Goal: Transaction & Acquisition: Purchase product/service

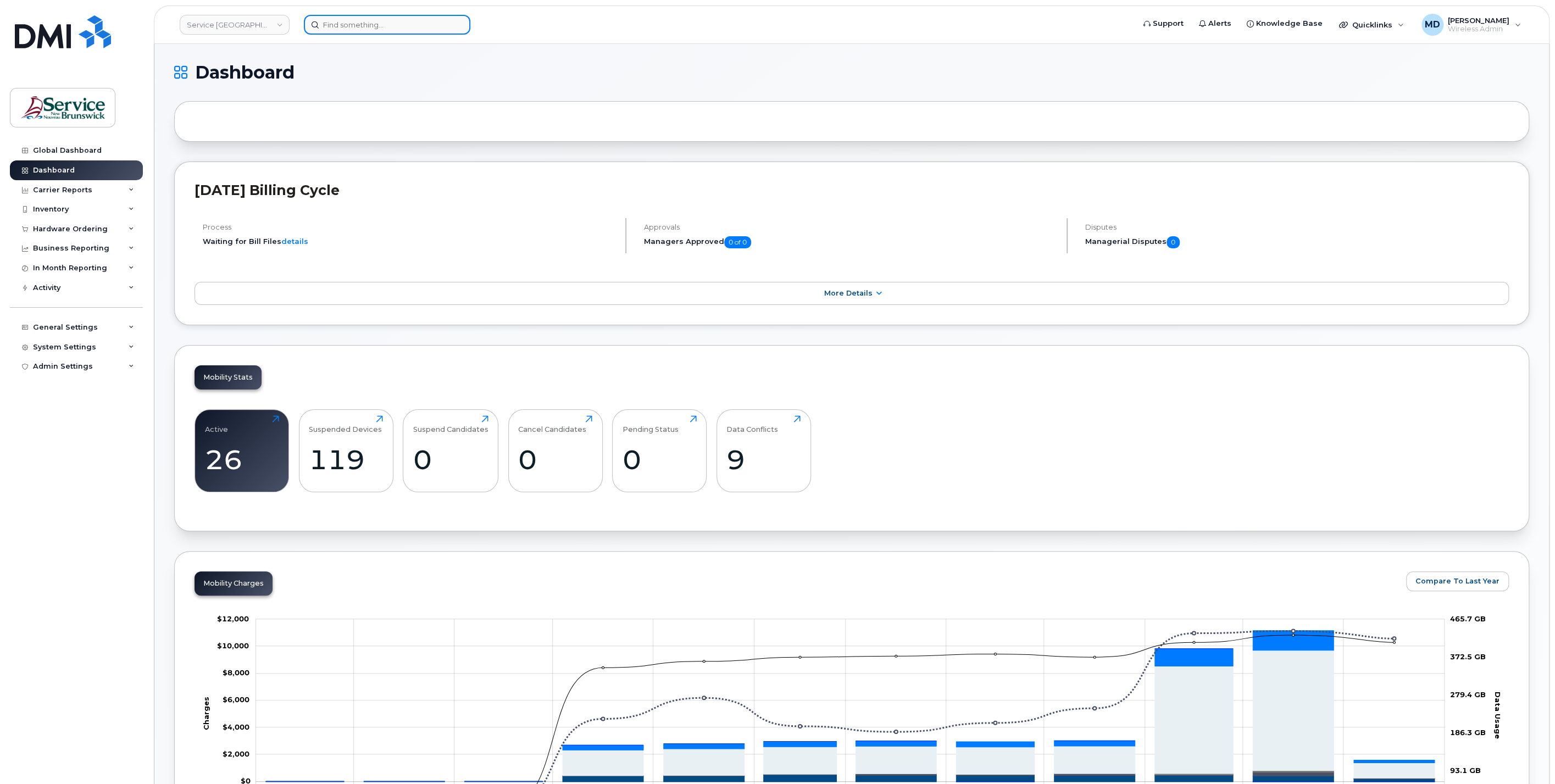
click at [345, 28] on input at bounding box center [387, 24] width 166 height 20
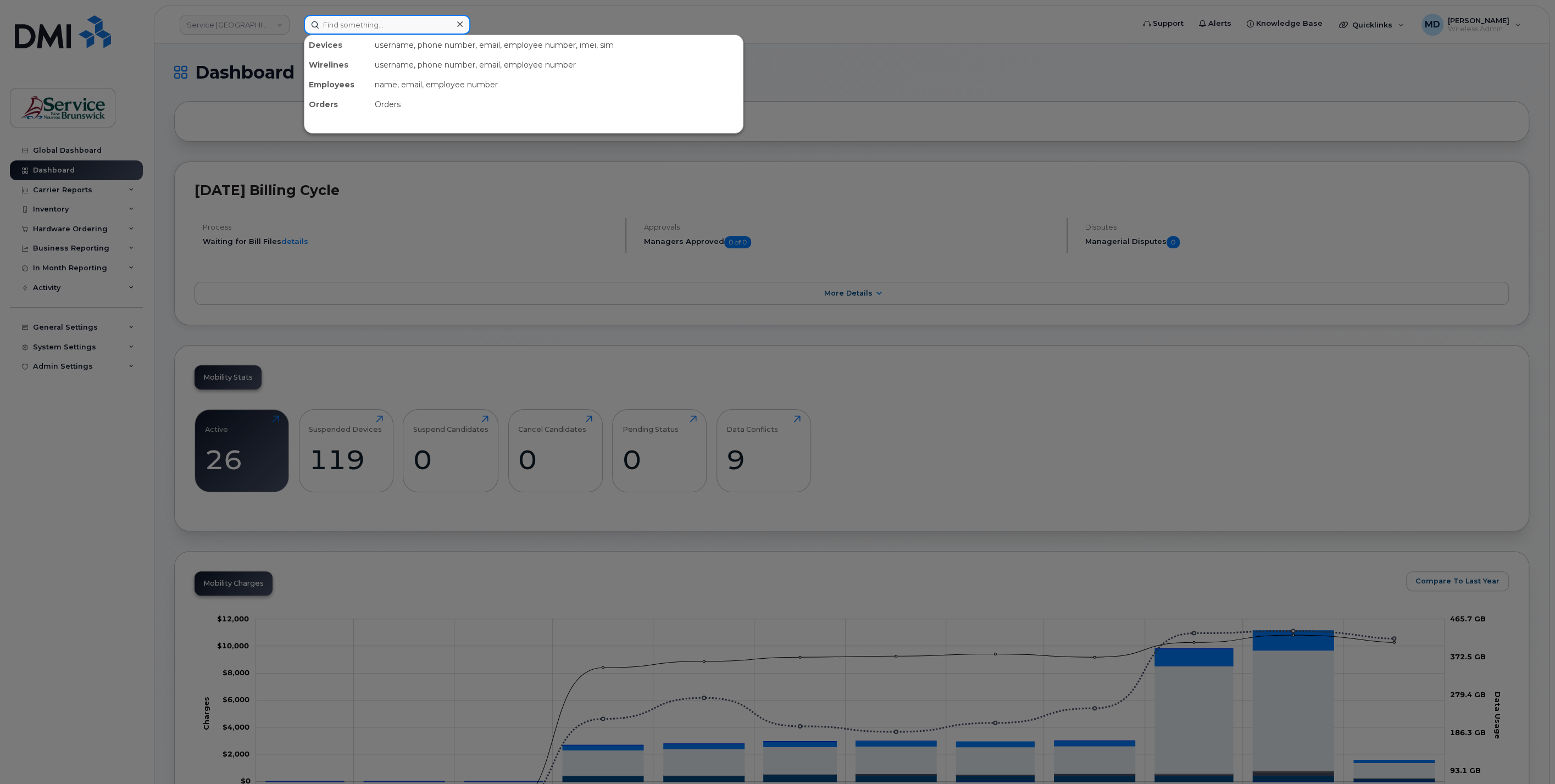
paste input "300578"
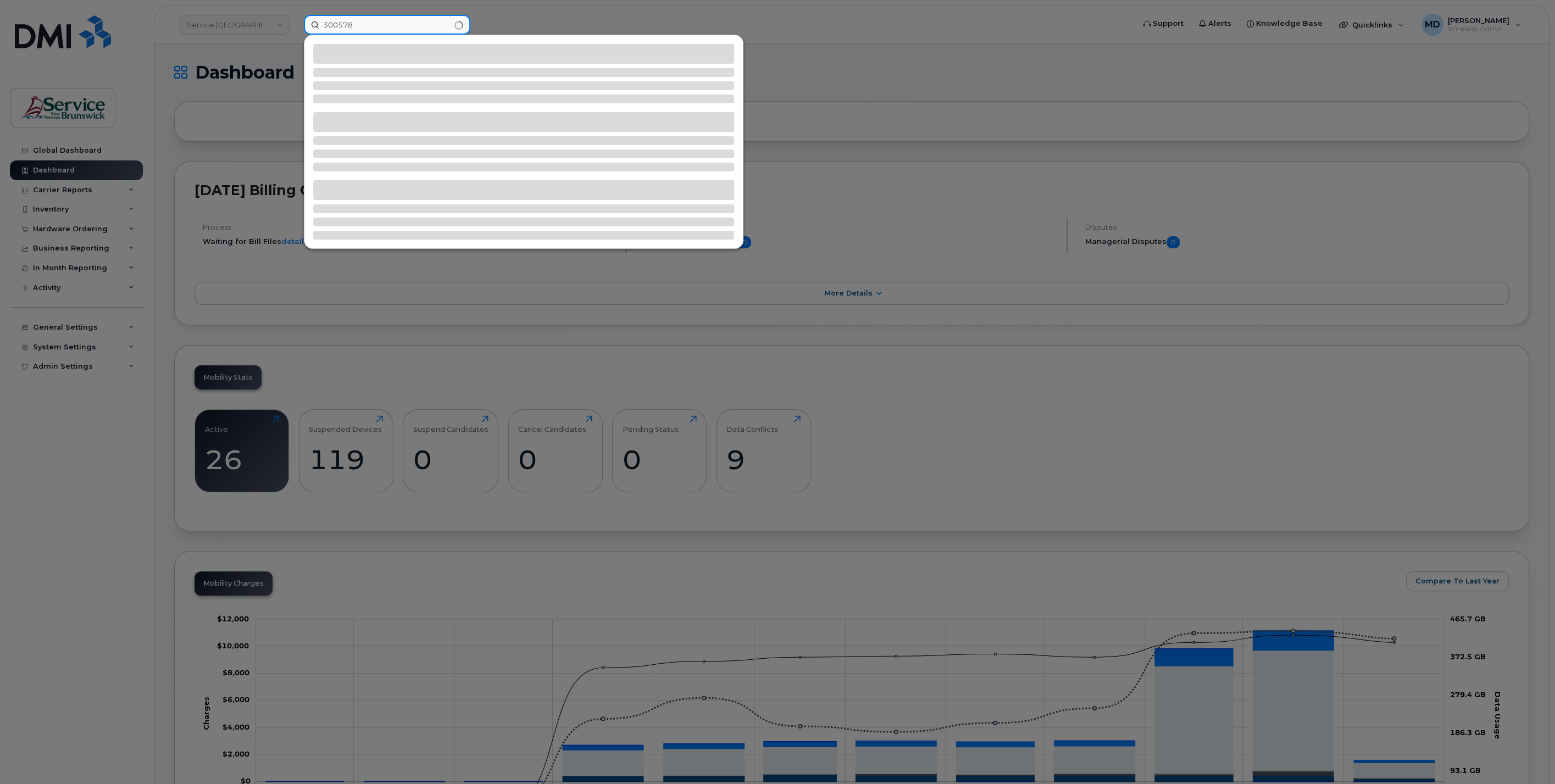
type input "300578"
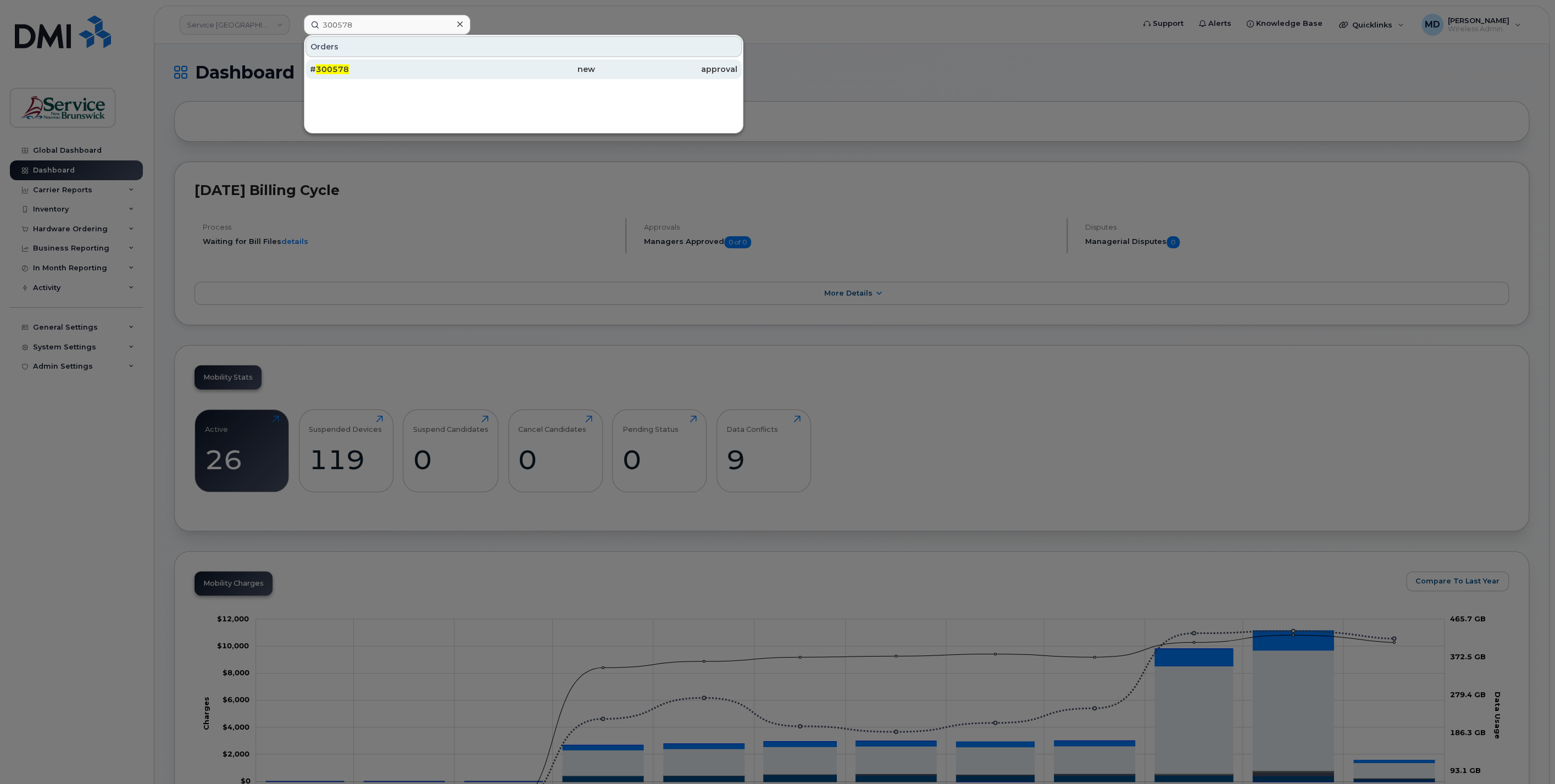
click at [348, 68] on div "# 300578" at bounding box center [381, 69] width 142 height 11
click at [402, 66] on div "# 300578" at bounding box center [381, 69] width 142 height 11
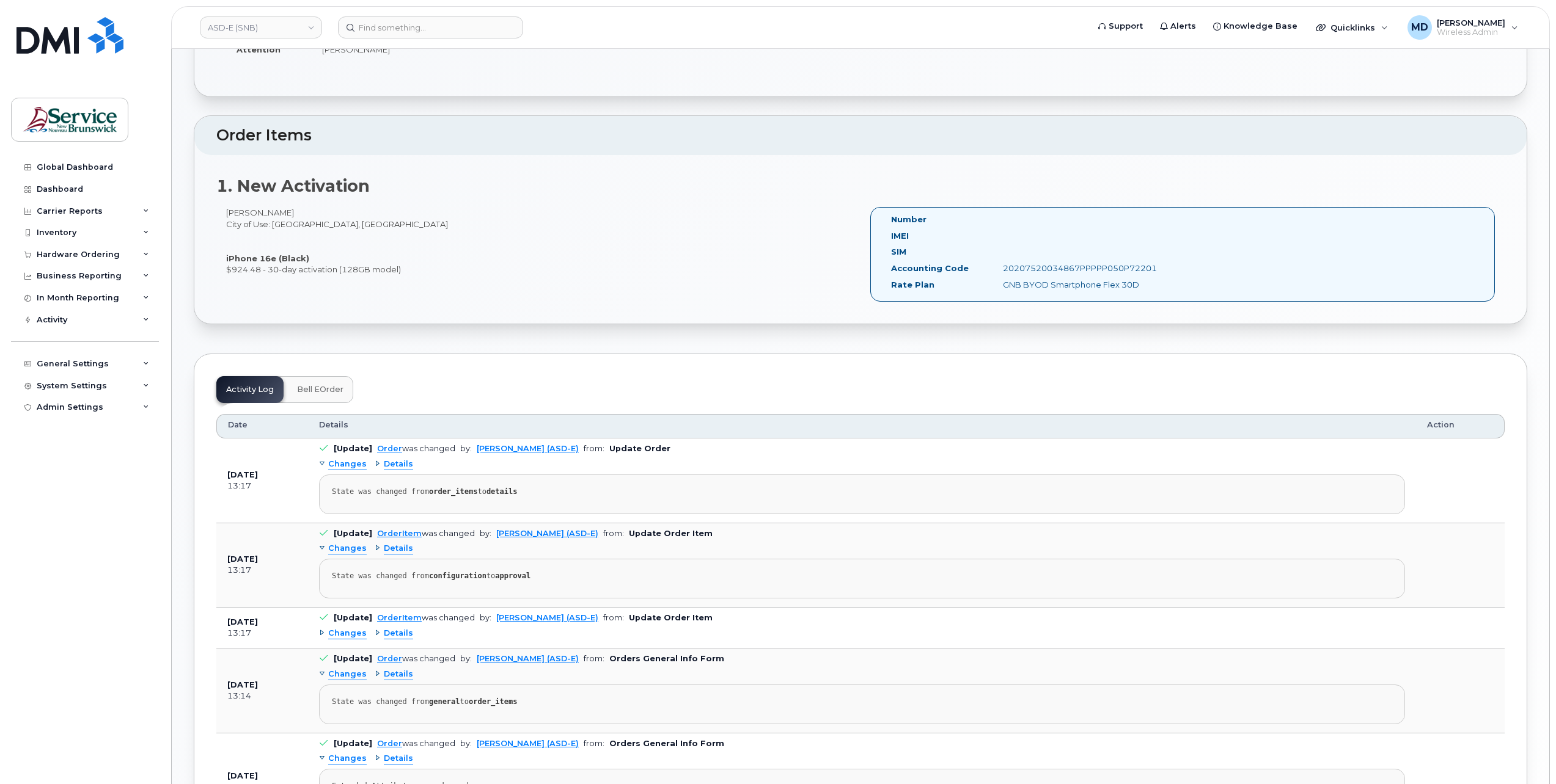
scroll to position [61, 0]
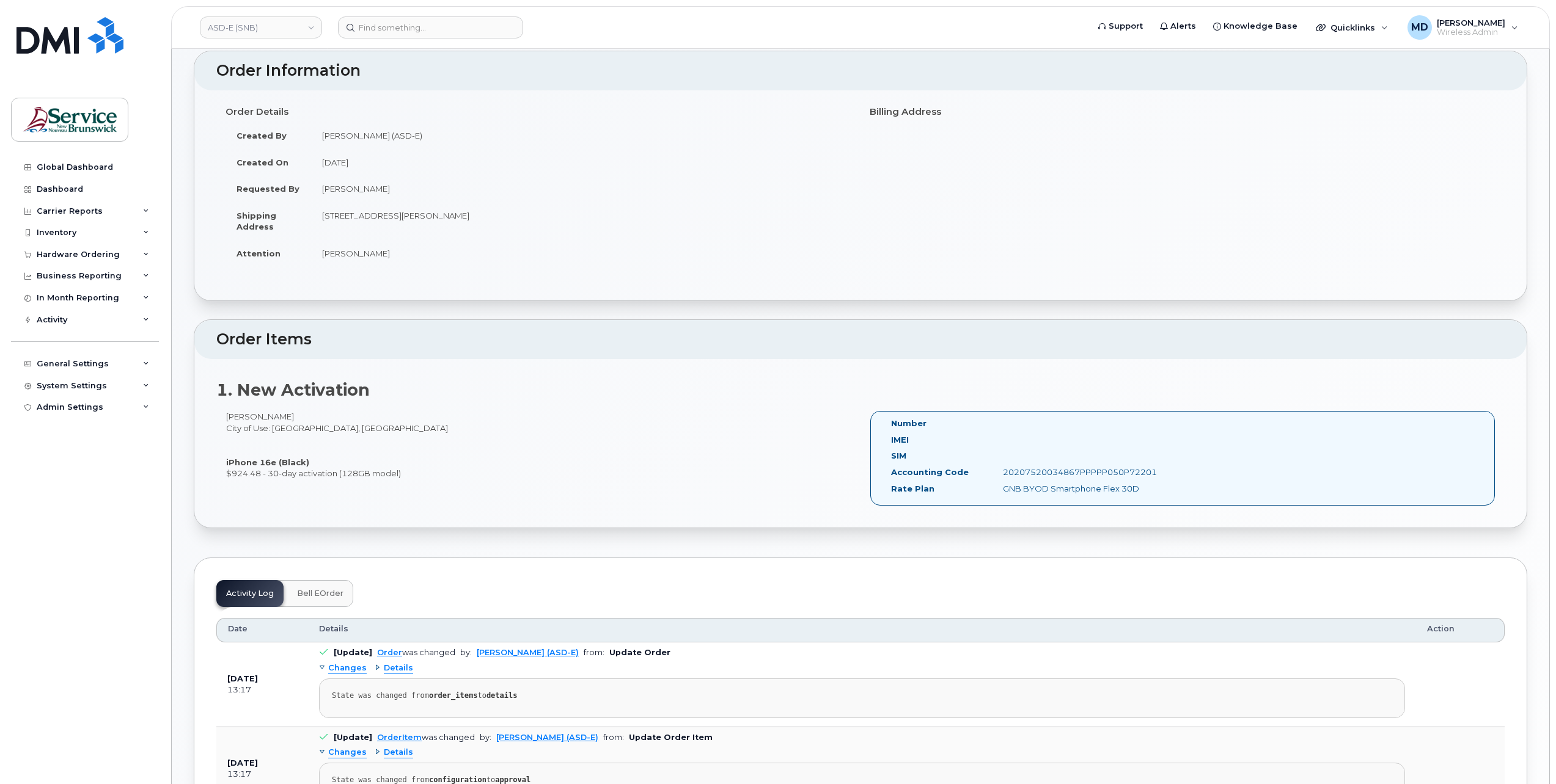
click at [329, 590] on span "Bell eOrder" at bounding box center [320, 593] width 47 height 10
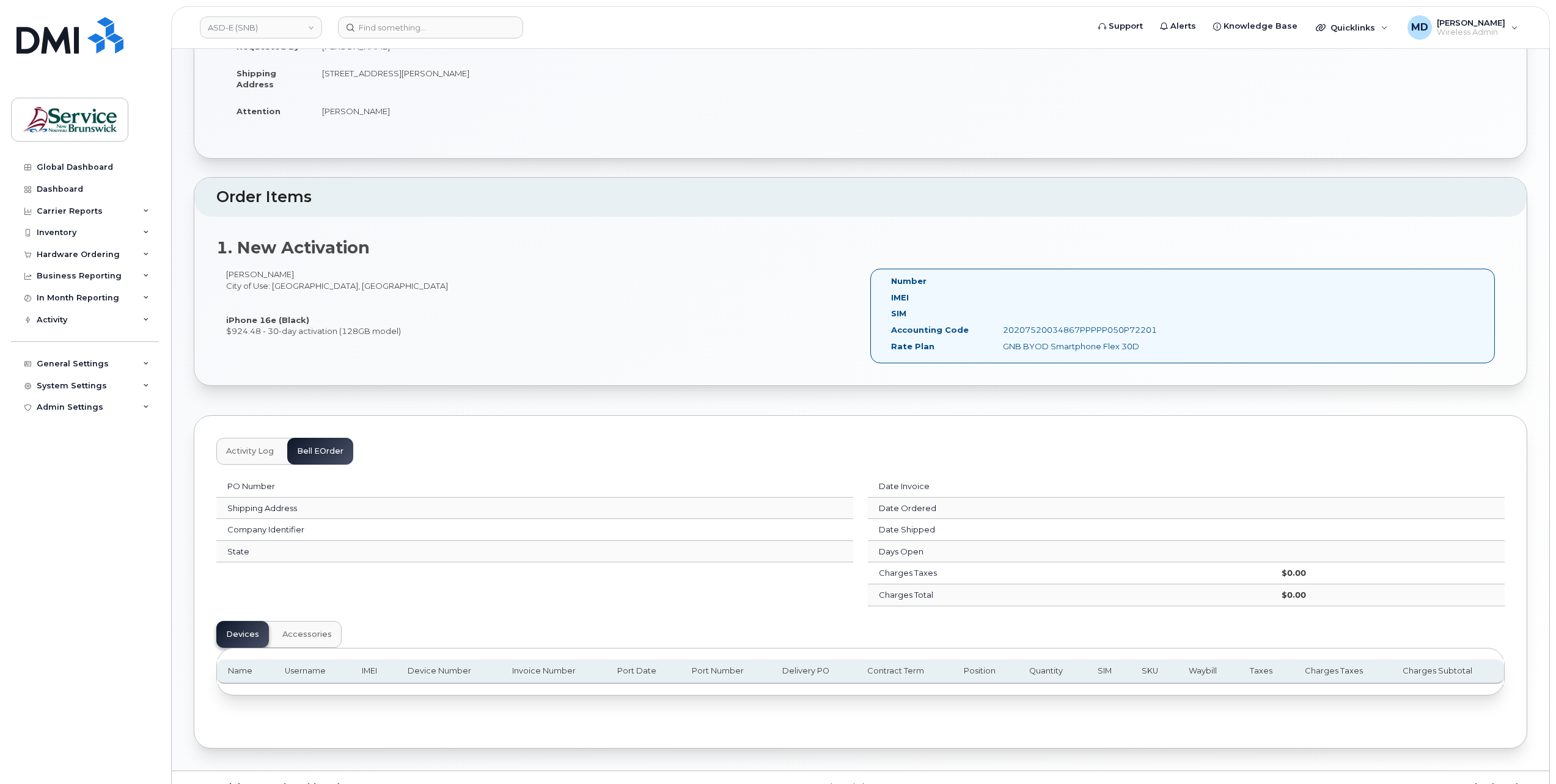
scroll to position [223, 0]
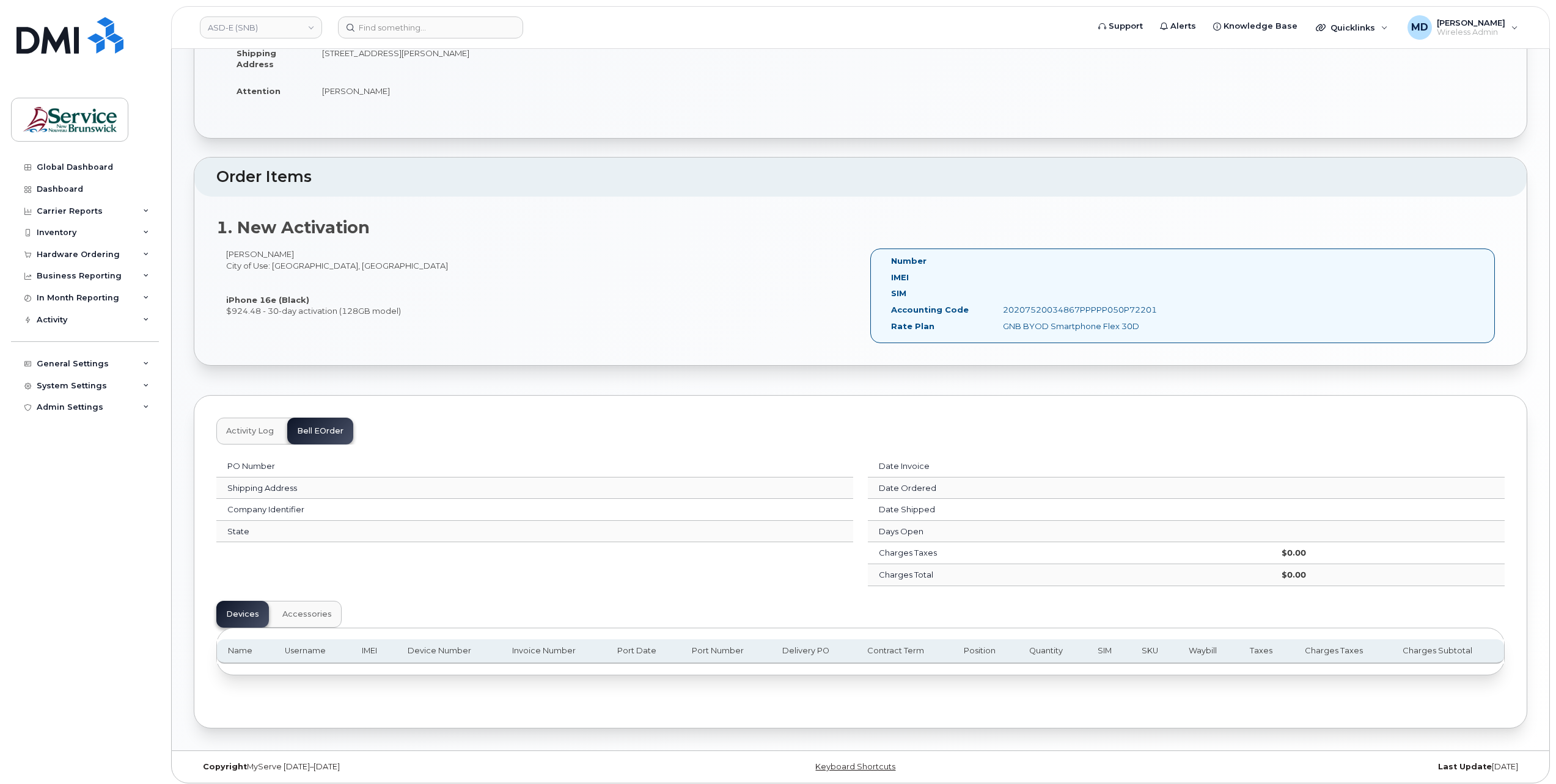
drag, startPoint x: 451, startPoint y: 440, endPoint x: 453, endPoint y: 432, distance: 8.2
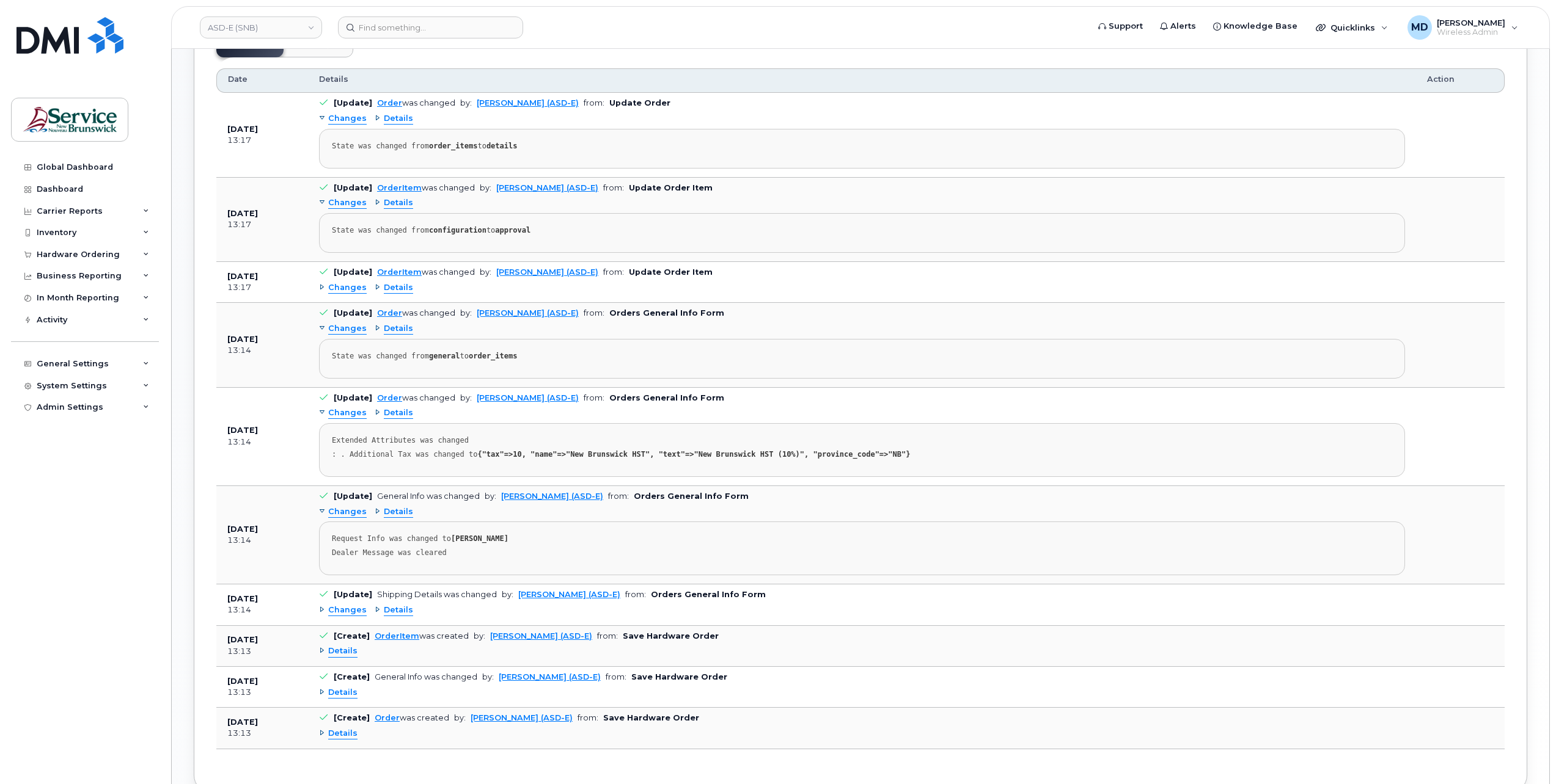
scroll to position [672, 0]
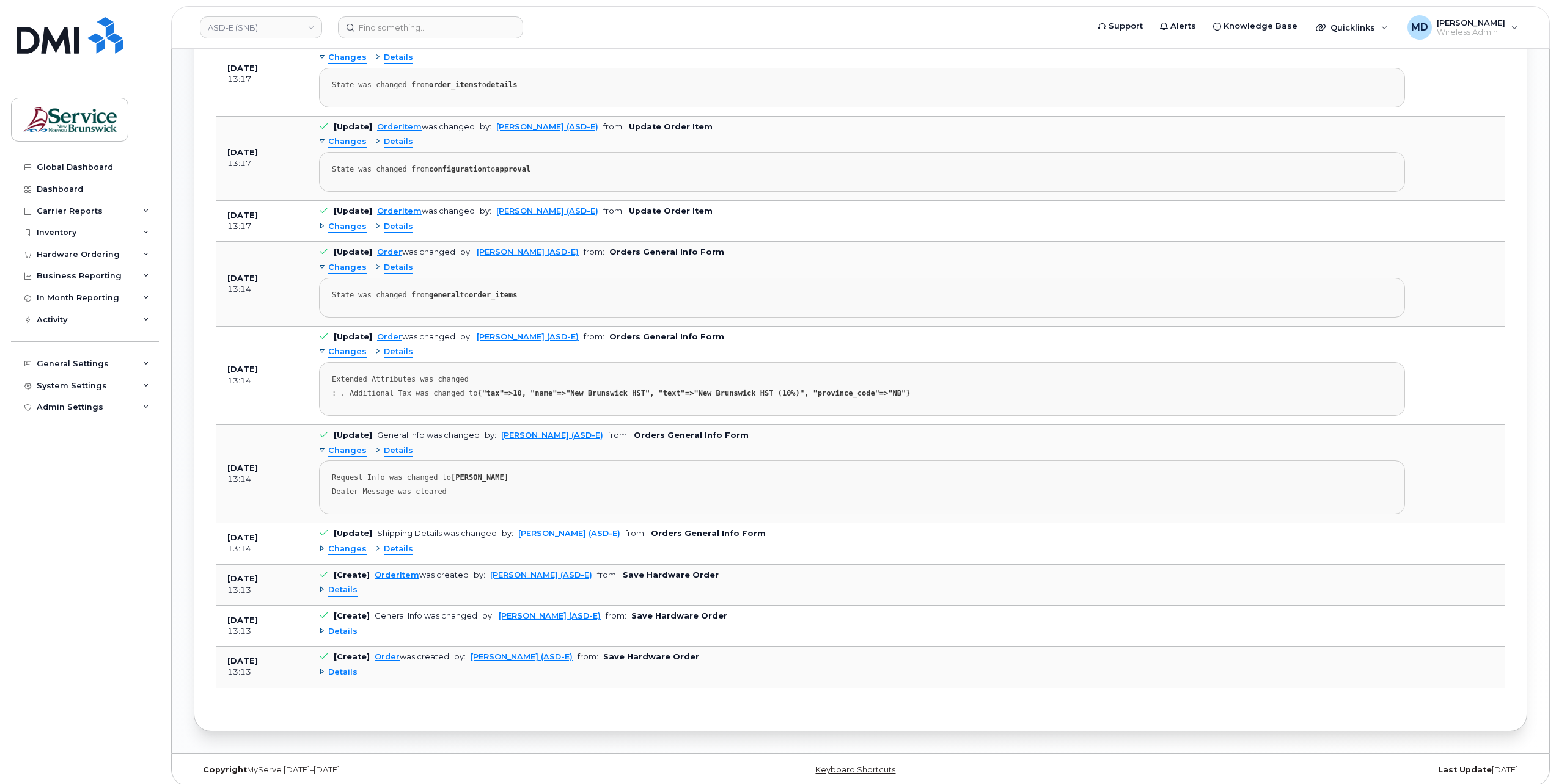
click at [348, 221] on span "Changes" at bounding box center [347, 226] width 38 height 11
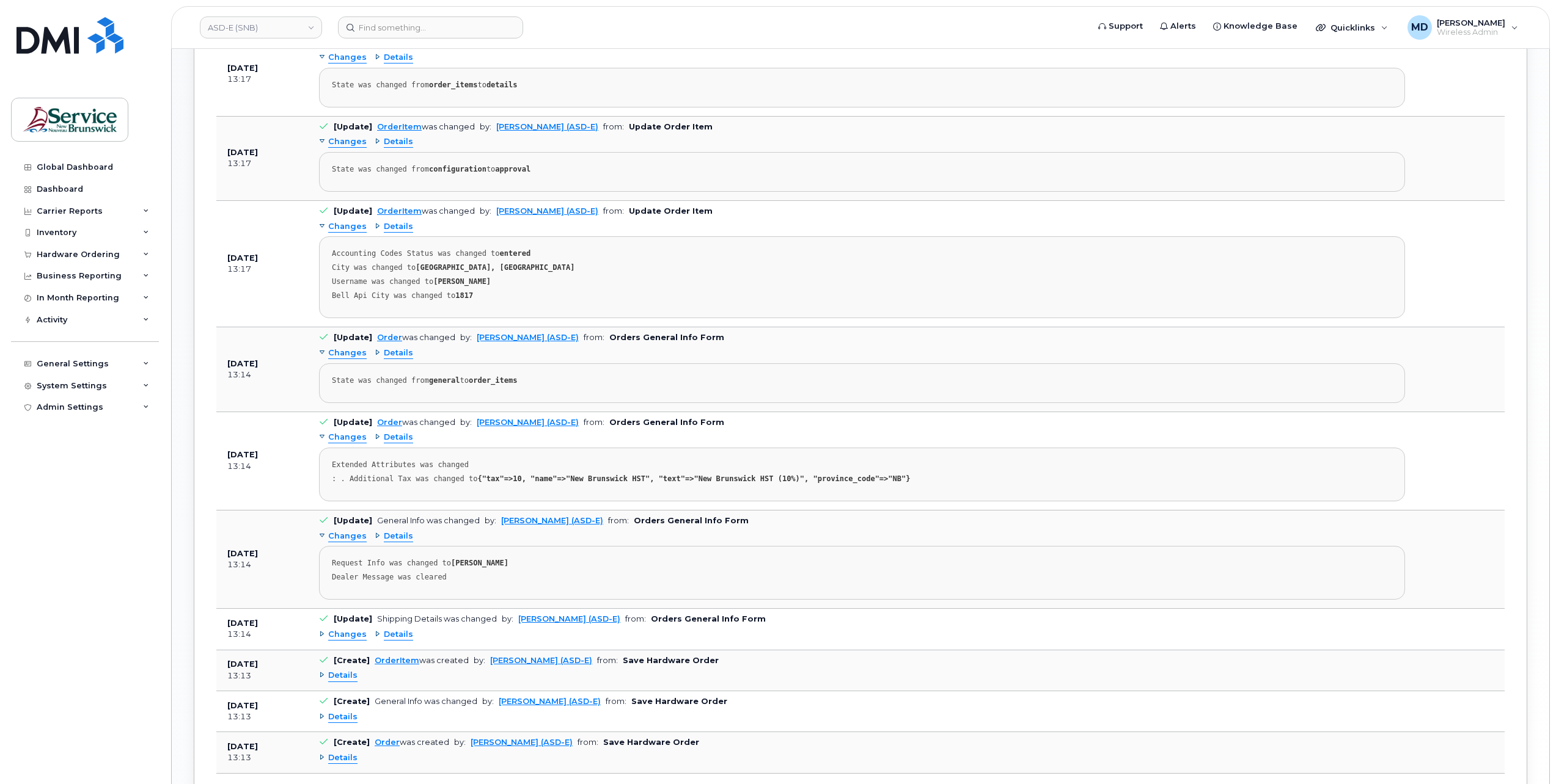
scroll to position [468, 0]
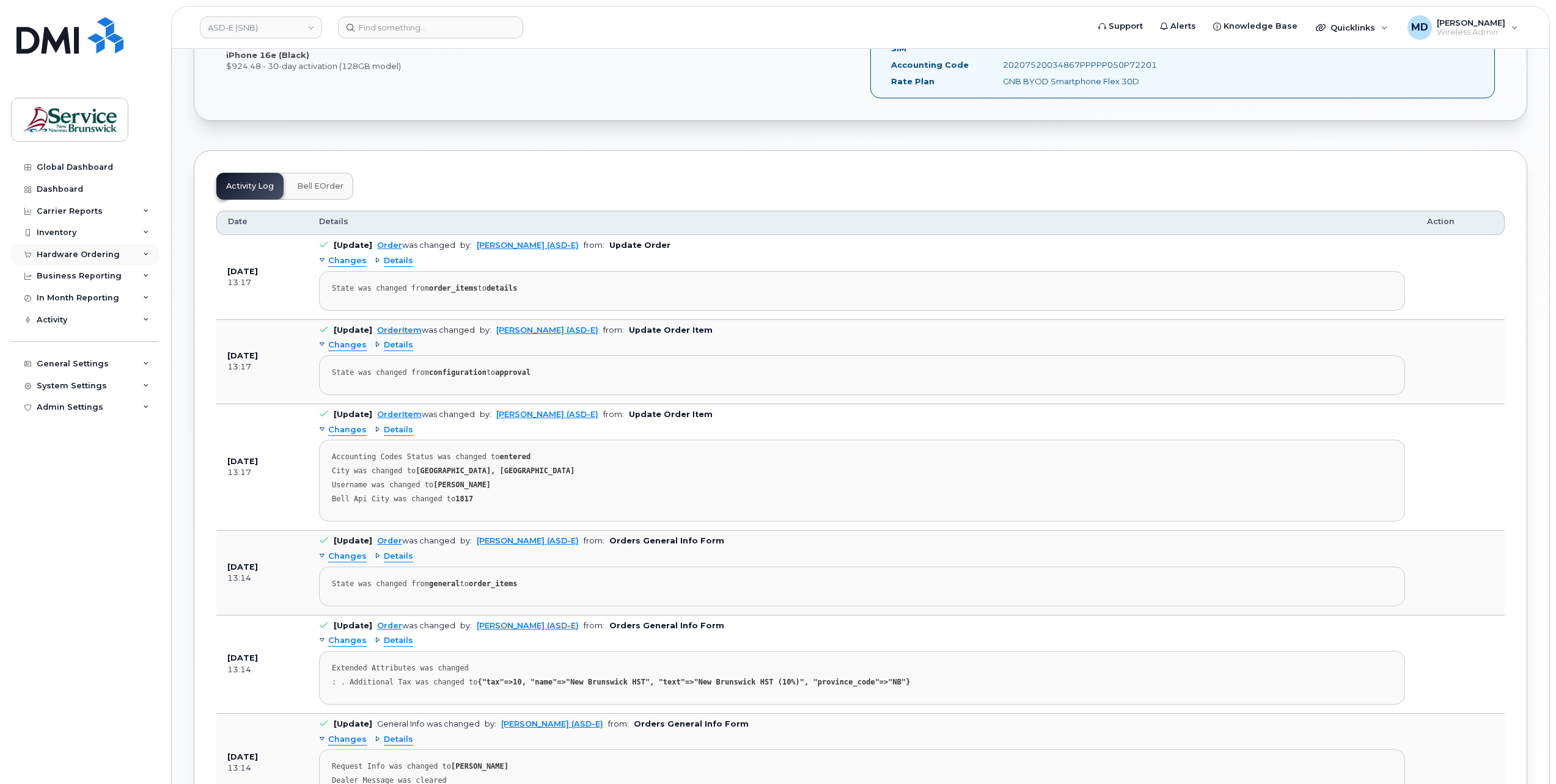
click at [103, 257] on div "Hardware Ordering" at bounding box center [78, 254] width 83 height 10
click at [64, 303] on div "Orders" at bounding box center [57, 301] width 30 height 11
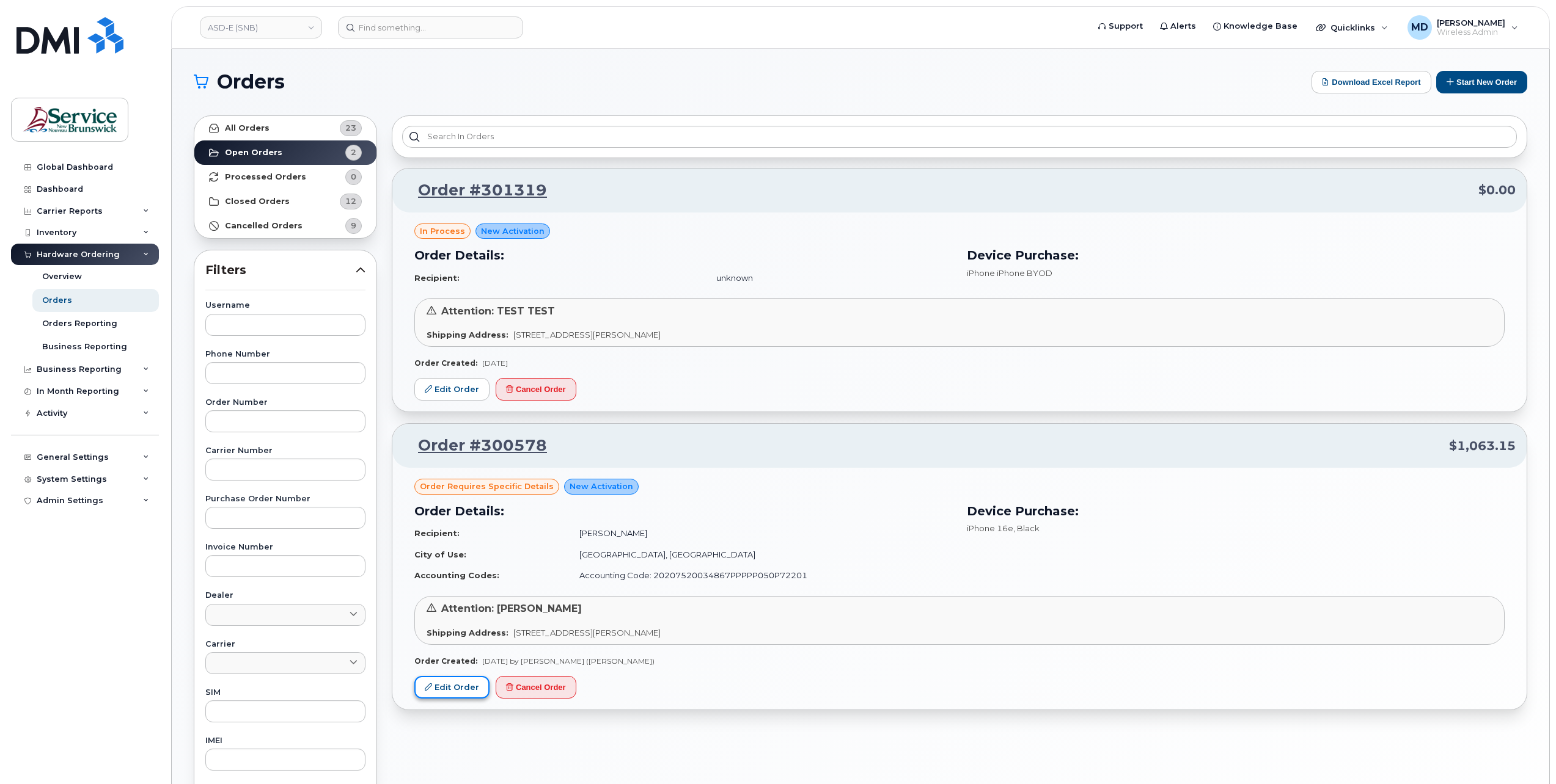
click at [445, 689] on link "Edit Order" at bounding box center [452, 688] width 75 height 23
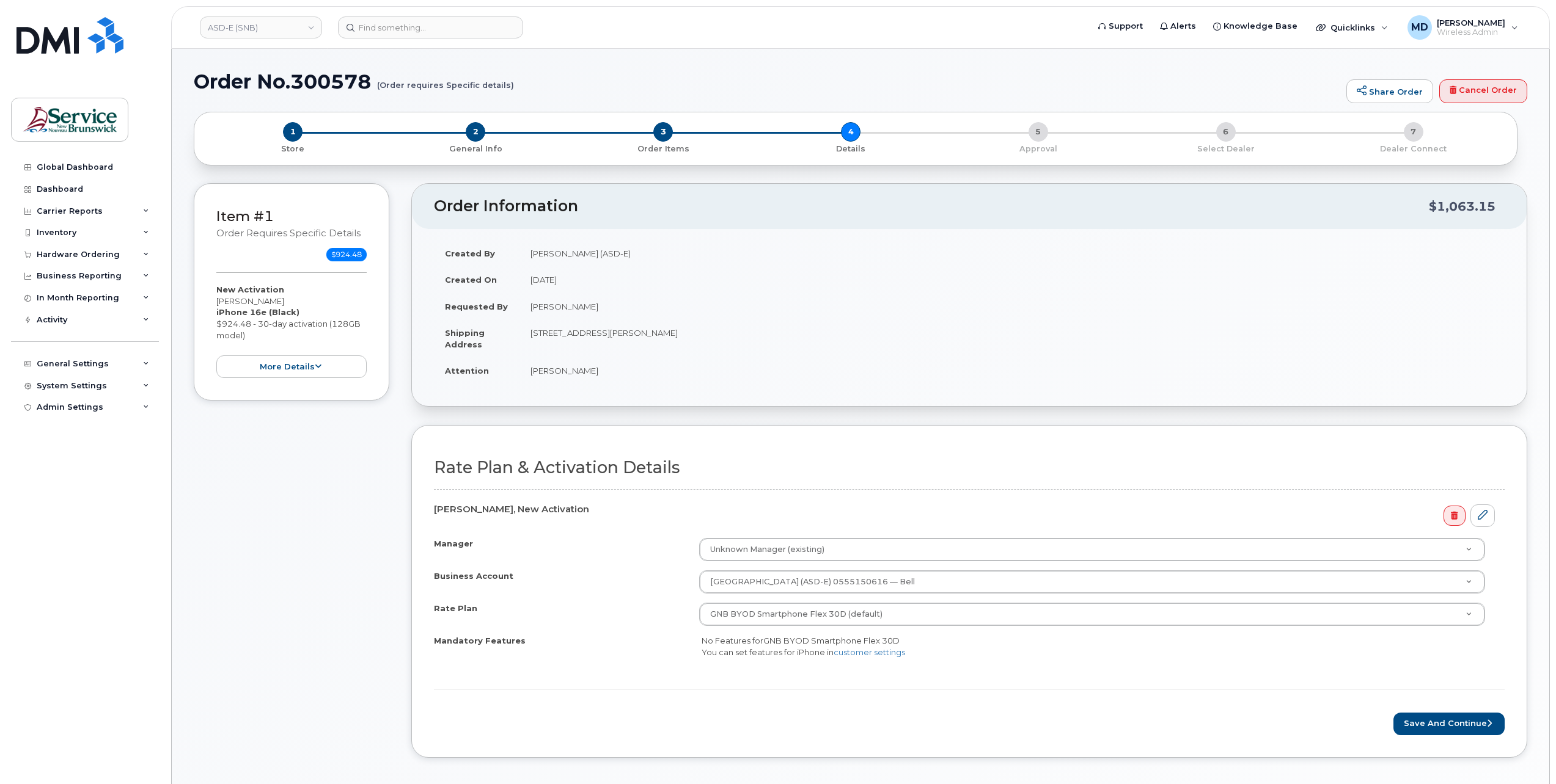
scroll to position [204, 0]
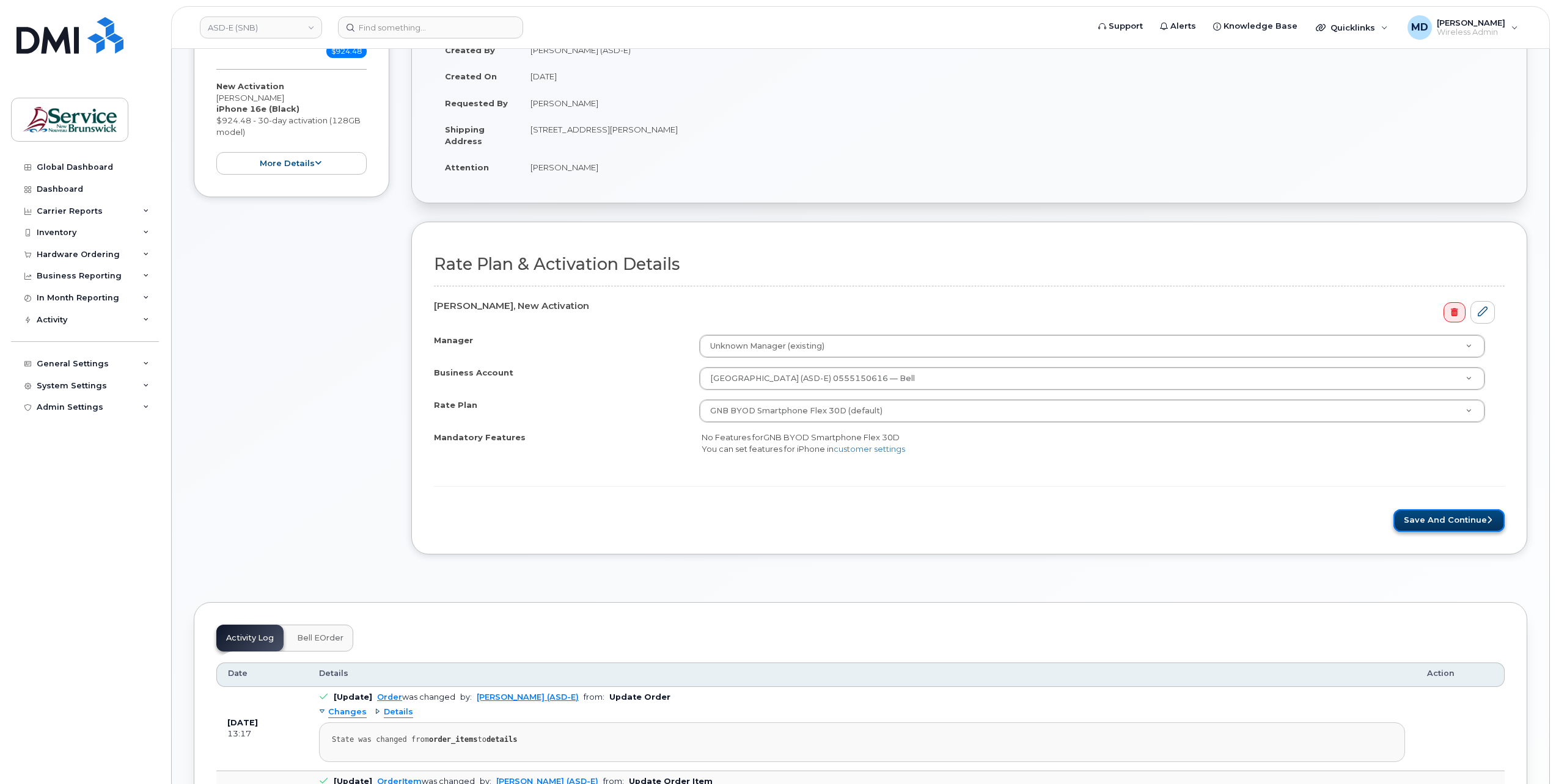
click at [1472, 526] on button "Save and Continue" at bounding box center [1449, 521] width 111 height 23
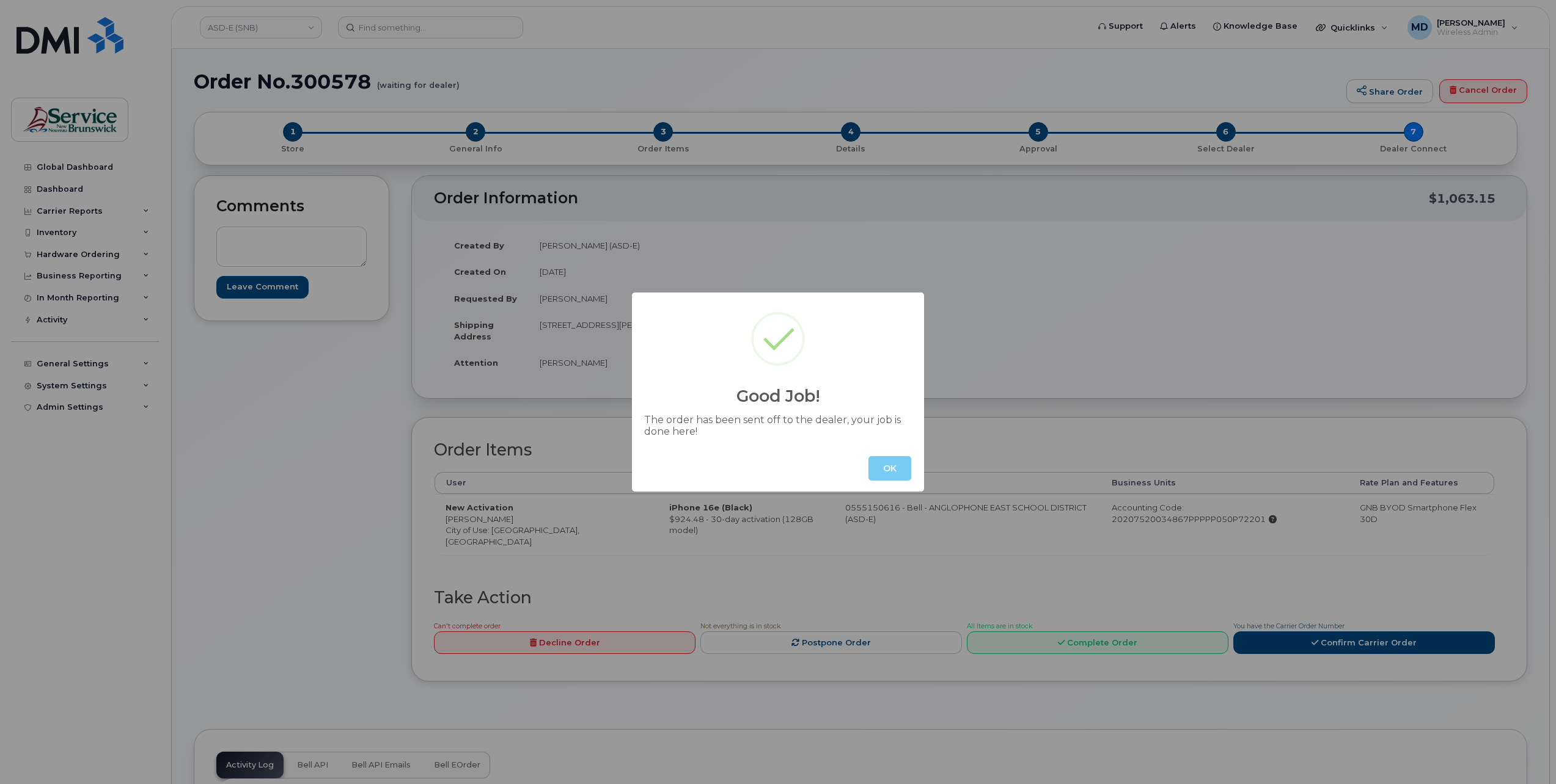
click at [902, 474] on button "OK" at bounding box center [890, 468] width 43 height 25
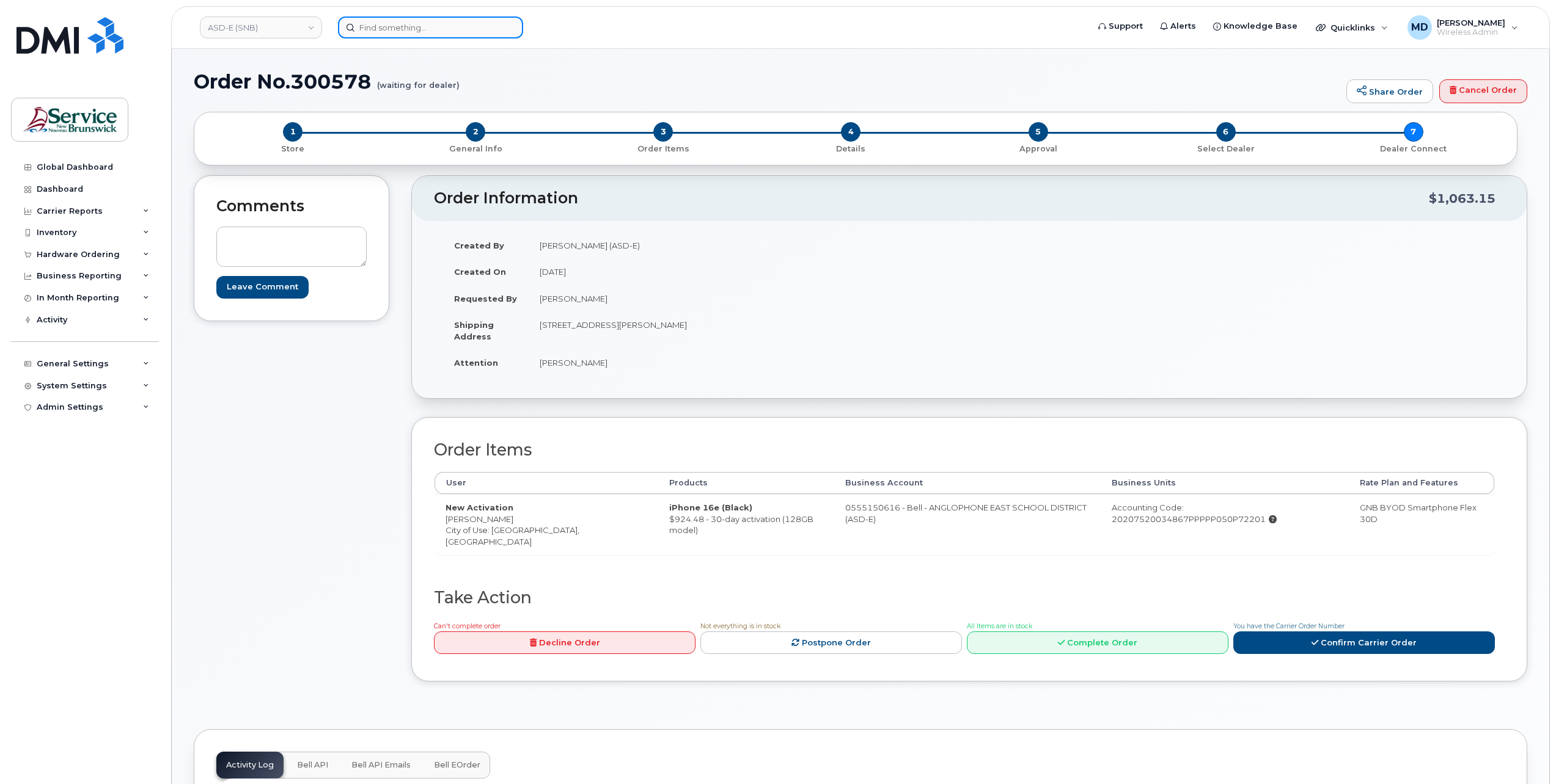
click at [423, 26] on input at bounding box center [430, 27] width 185 height 22
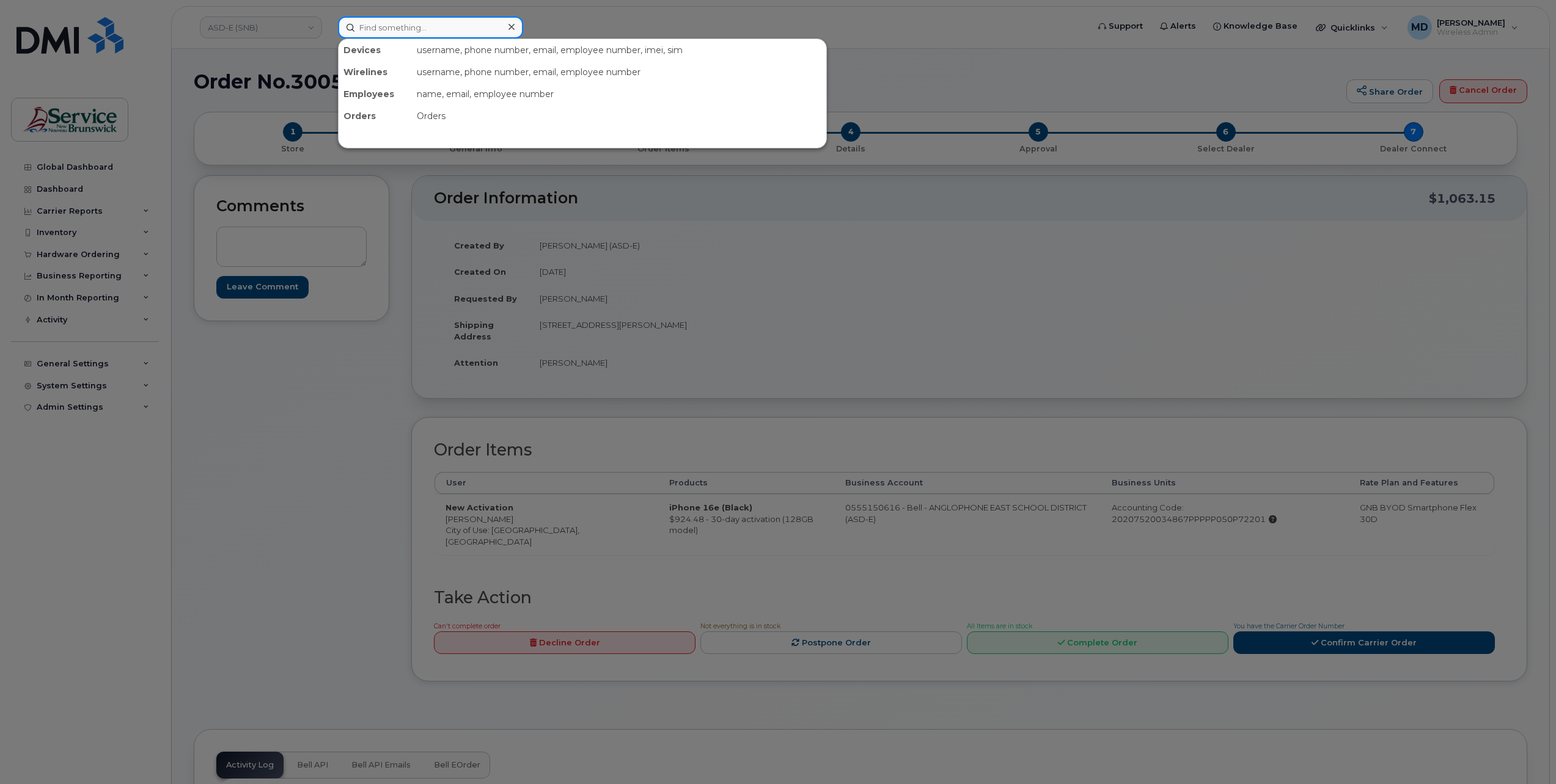
paste input "301319"
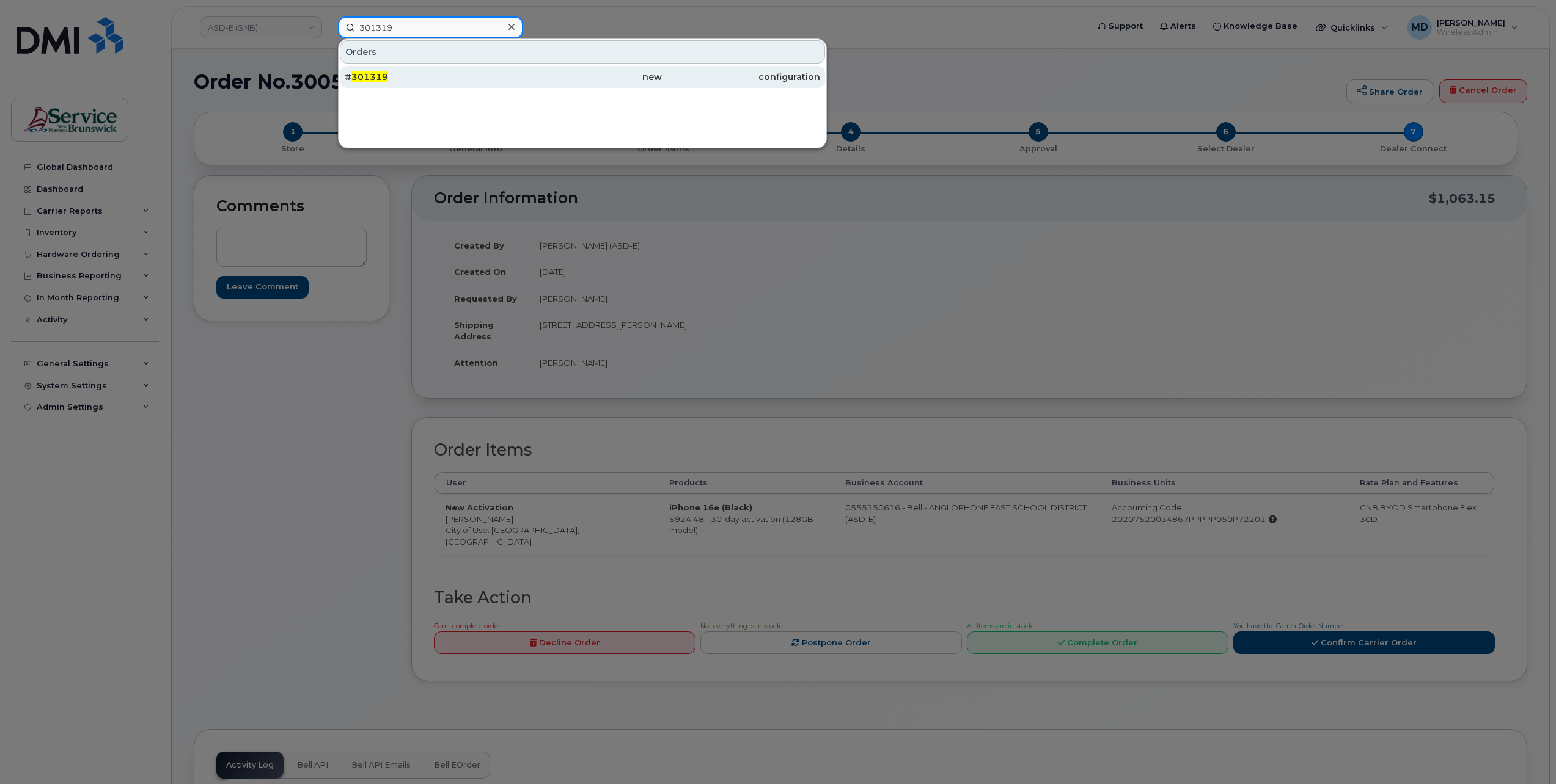
type input "301319"
click at [384, 74] on span "301319" at bounding box center [369, 77] width 37 height 11
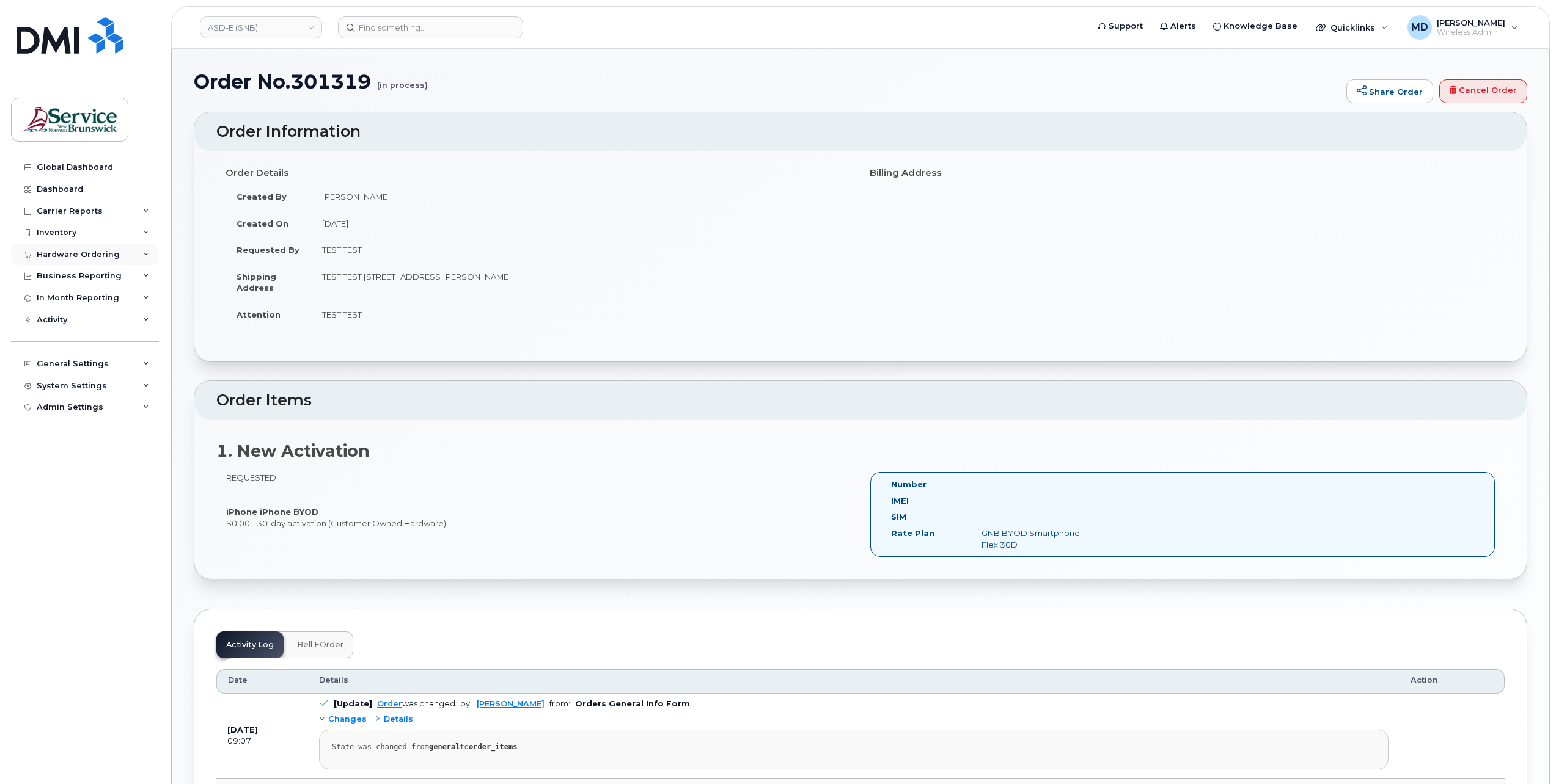
click at [61, 255] on div "Hardware Ordering" at bounding box center [78, 254] width 83 height 10
click at [62, 301] on div "Orders" at bounding box center [57, 301] width 30 height 11
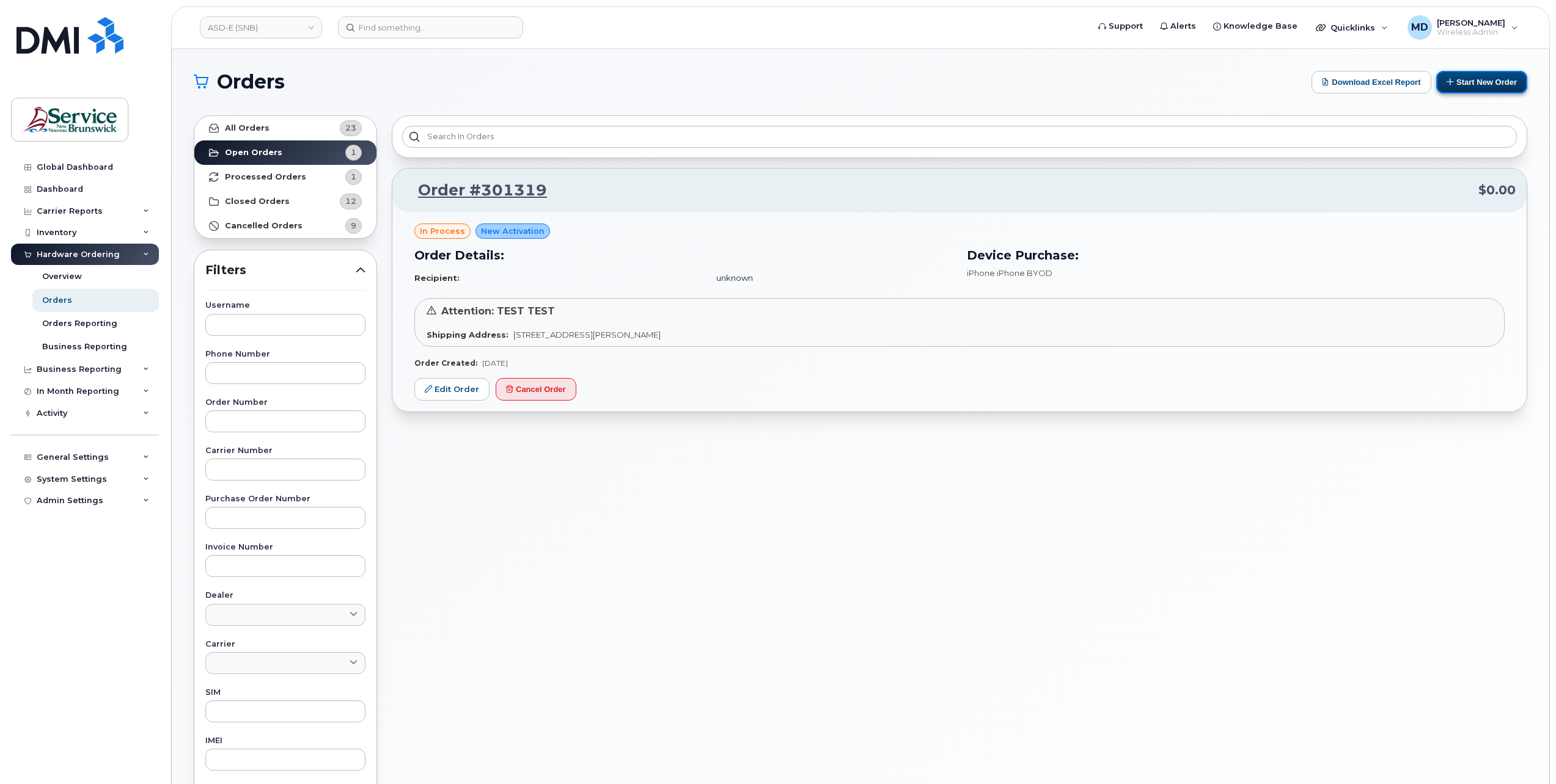
click at [1457, 85] on button "Start New Order" at bounding box center [1482, 82] width 91 height 23
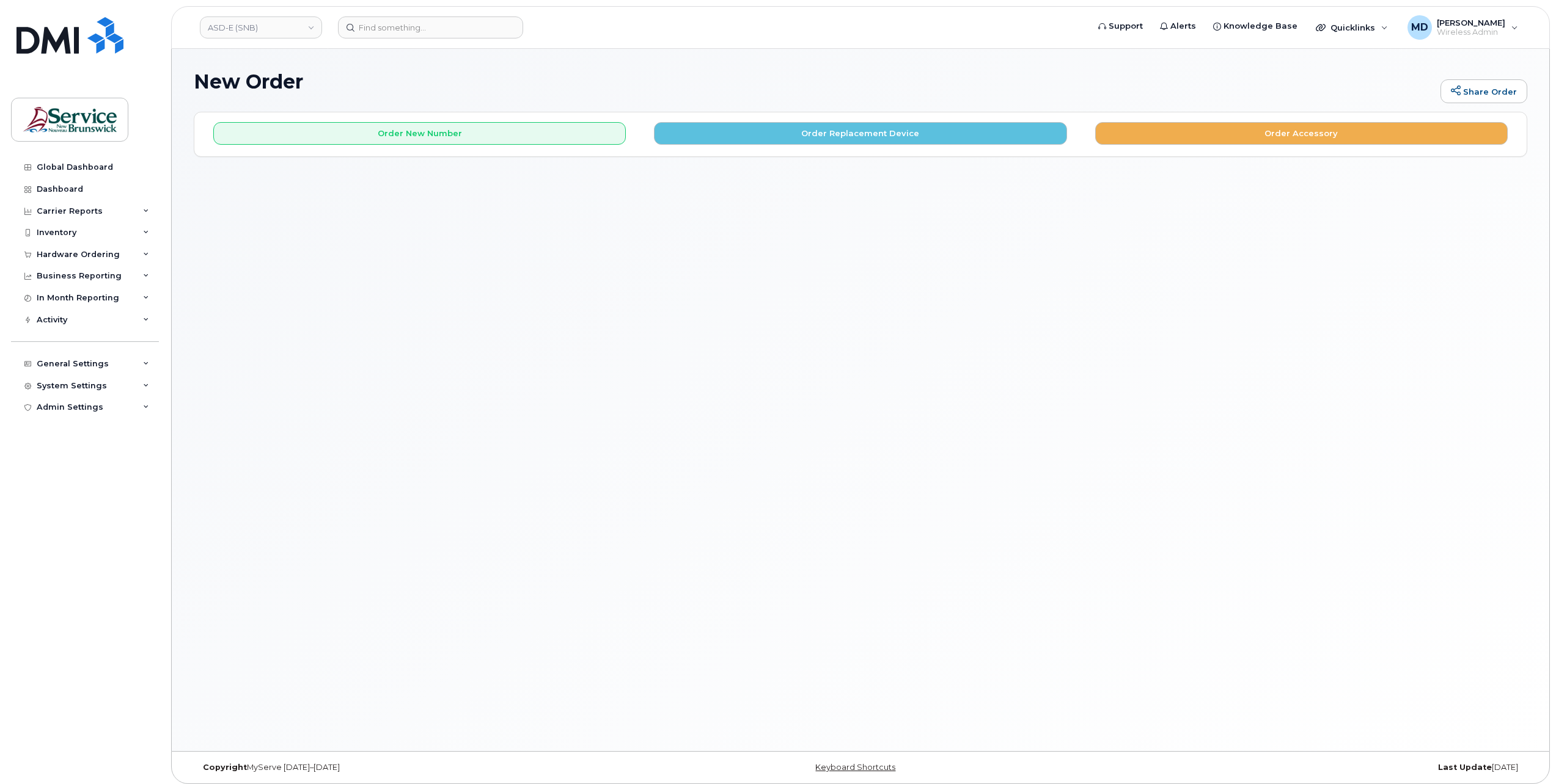
drag, startPoint x: 432, startPoint y: 116, endPoint x: 419, endPoint y: 116, distance: 13.0
click at [297, 33] on link "ASD-E (SNB)" at bounding box center [261, 27] width 123 height 22
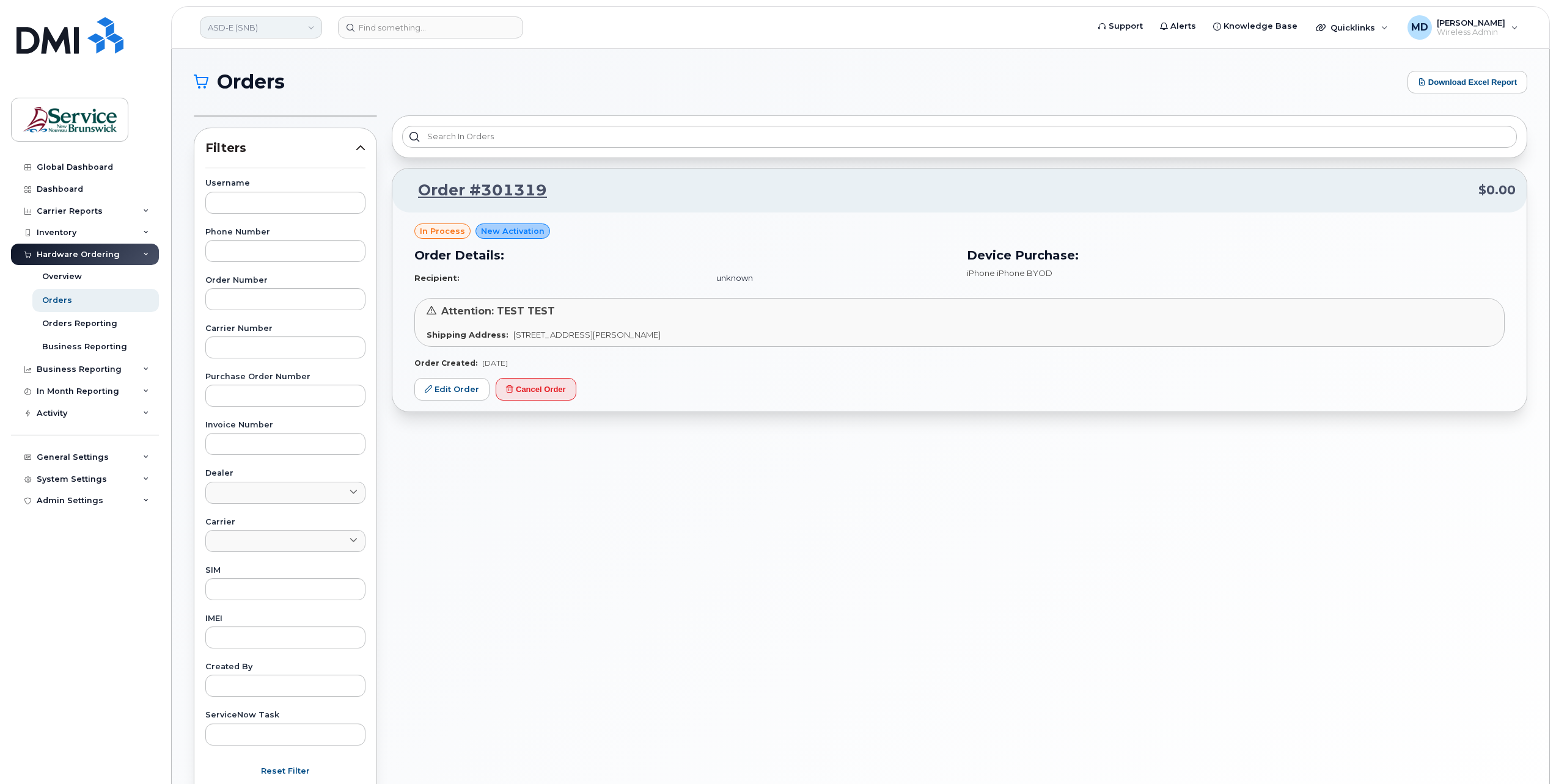
click at [305, 31] on link "ASD-E (SNB)" at bounding box center [261, 27] width 123 height 22
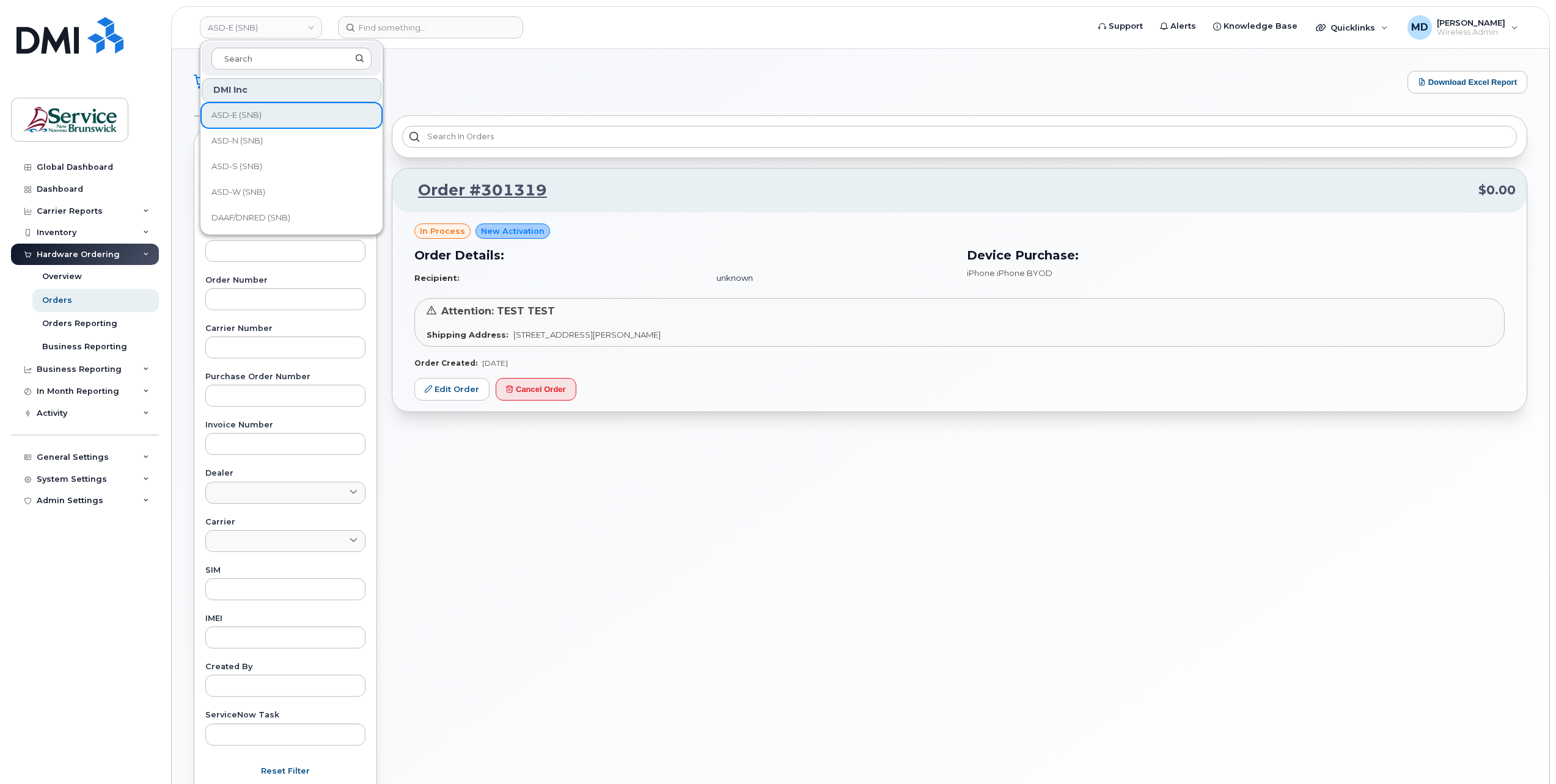
scroll to position [112, 0]
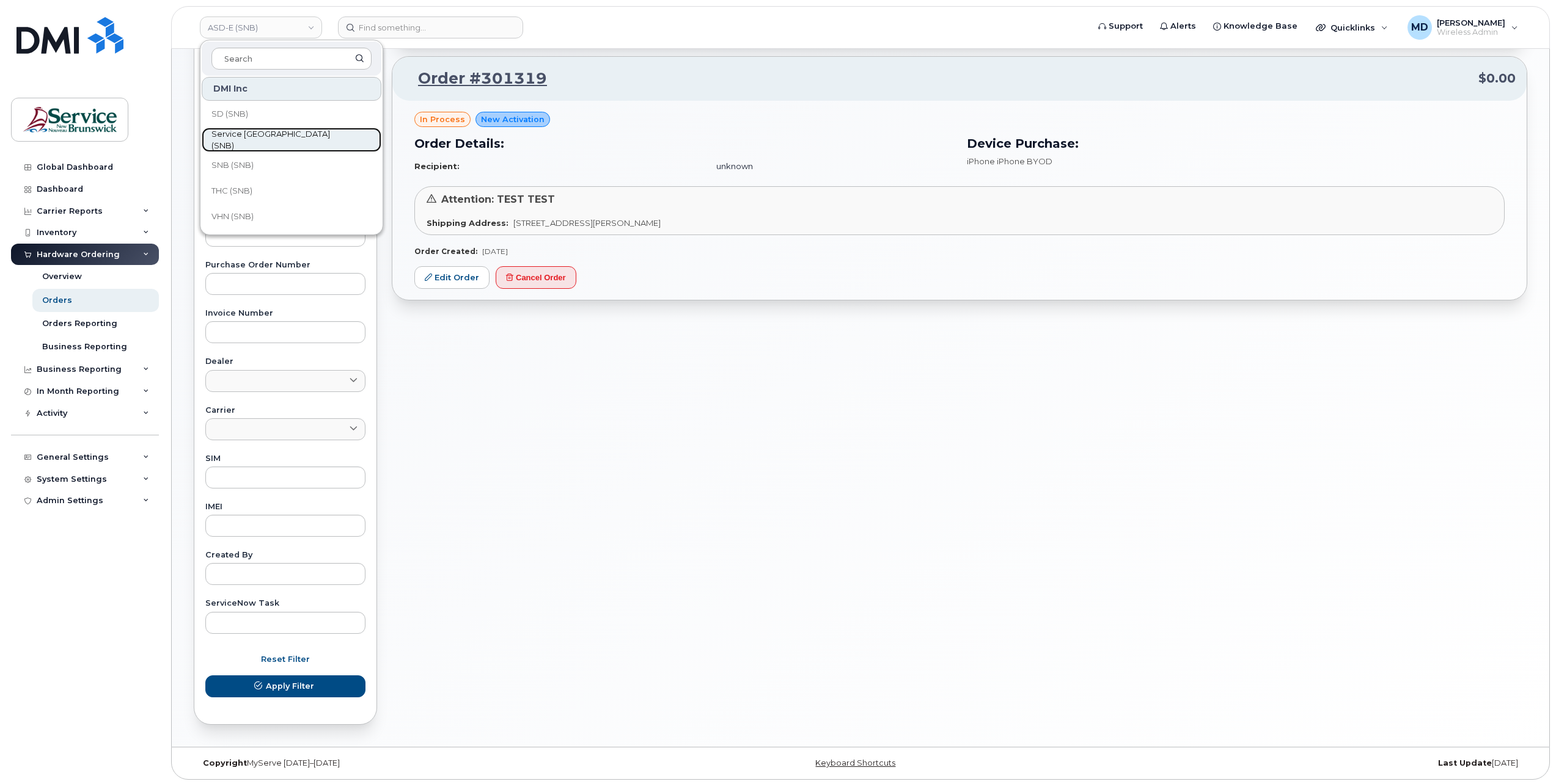
click at [299, 135] on span "Service New Brunswick (SNB)" at bounding box center [281, 141] width 141 height 24
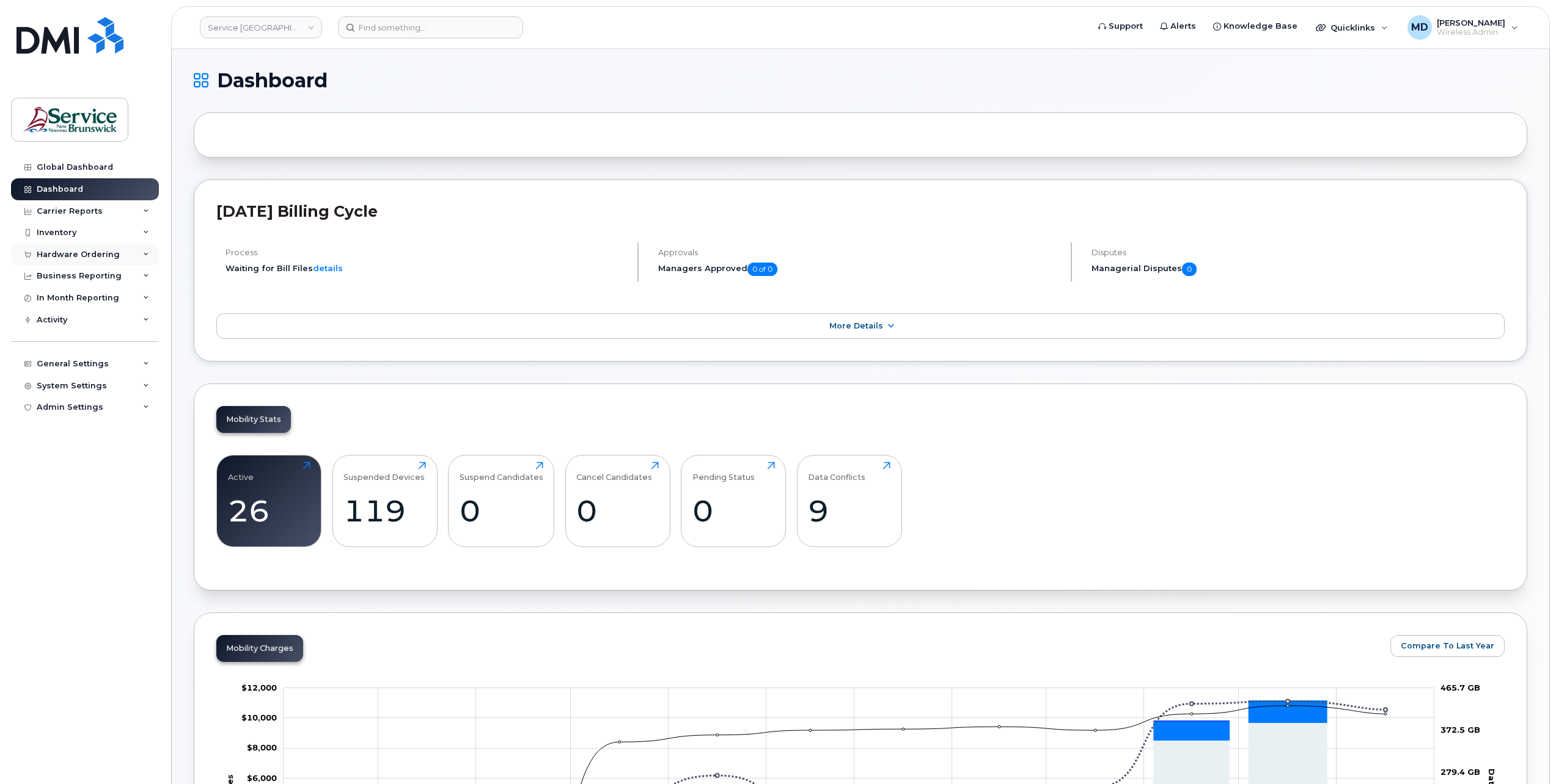
click at [106, 261] on div "Hardware Ordering" at bounding box center [85, 254] width 148 height 22
click at [60, 297] on div "Orders" at bounding box center [57, 301] width 30 height 11
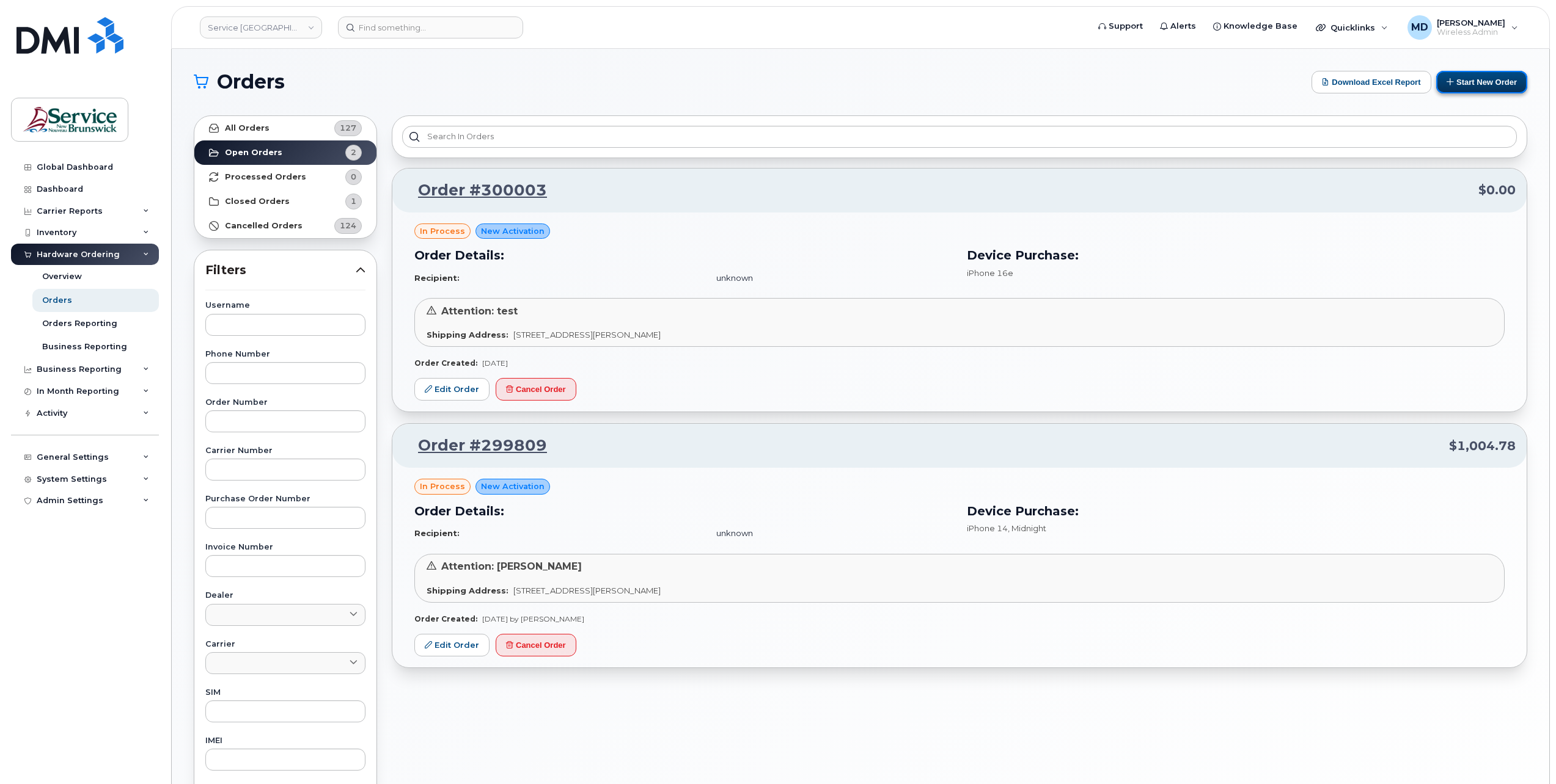
click at [1485, 82] on button "Start New Order" at bounding box center [1482, 82] width 91 height 23
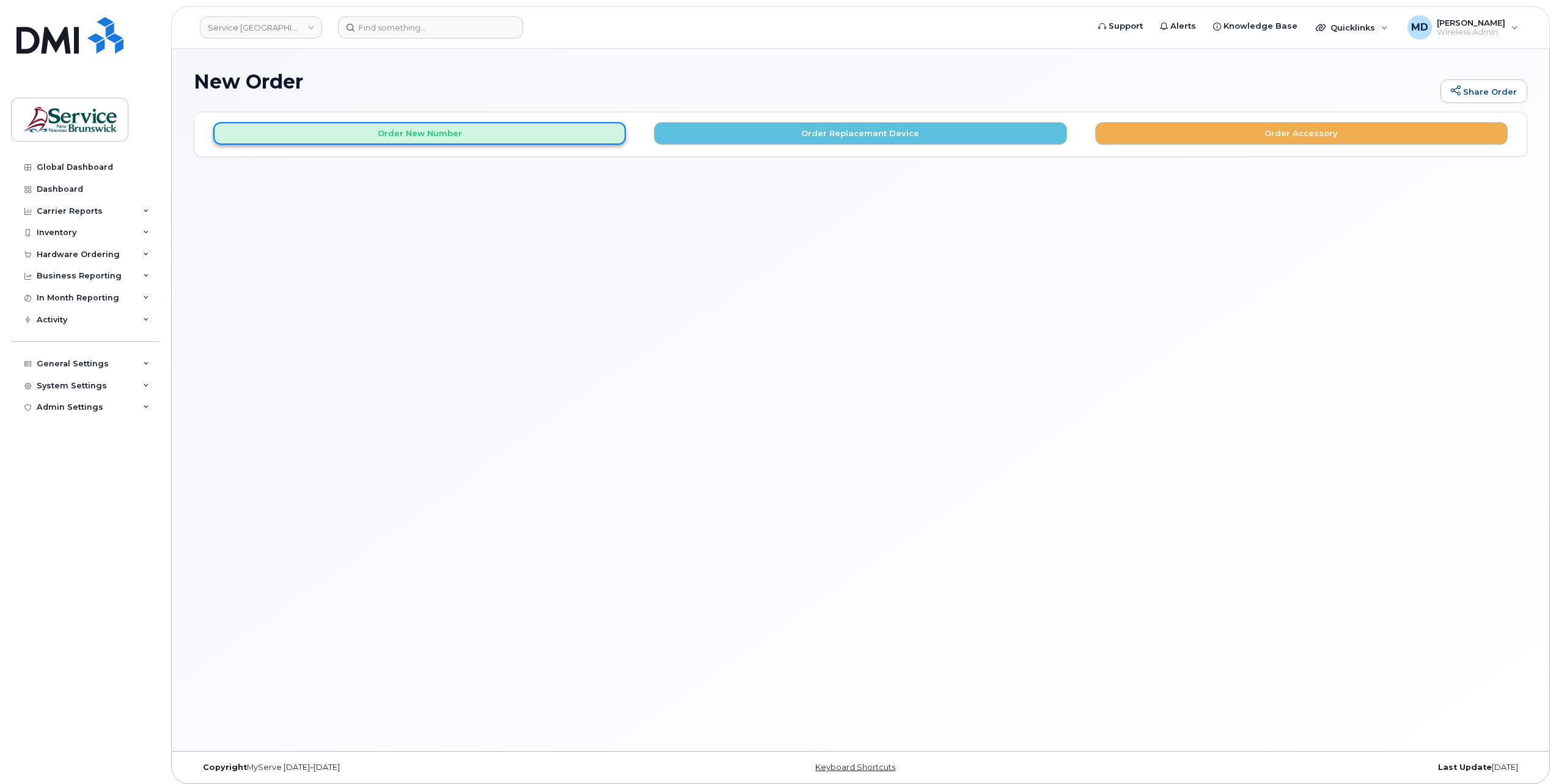
click at [570, 138] on button "Order New Number" at bounding box center [420, 134] width 413 height 23
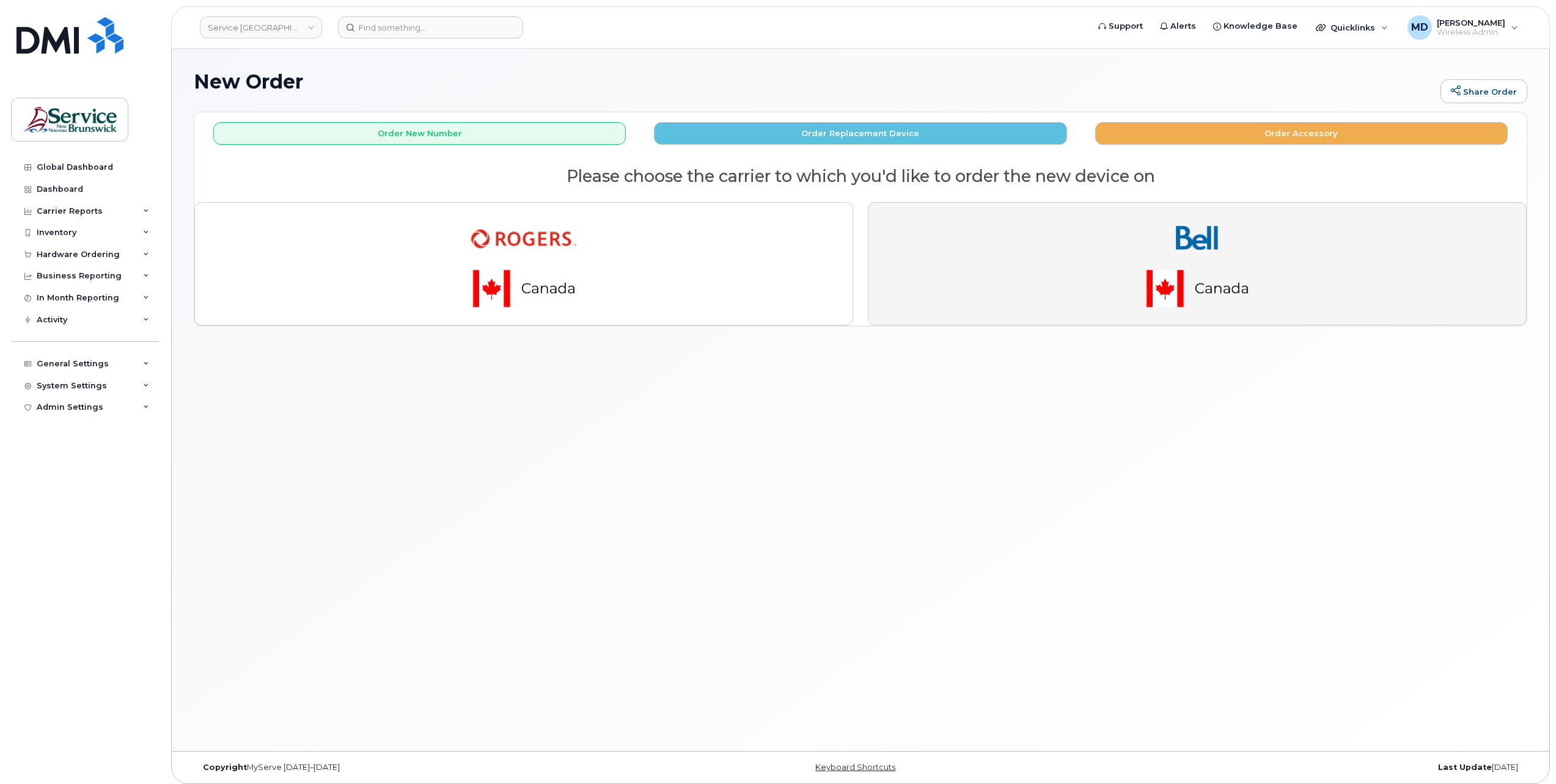
click at [1152, 296] on img "button" at bounding box center [1197, 264] width 171 height 103
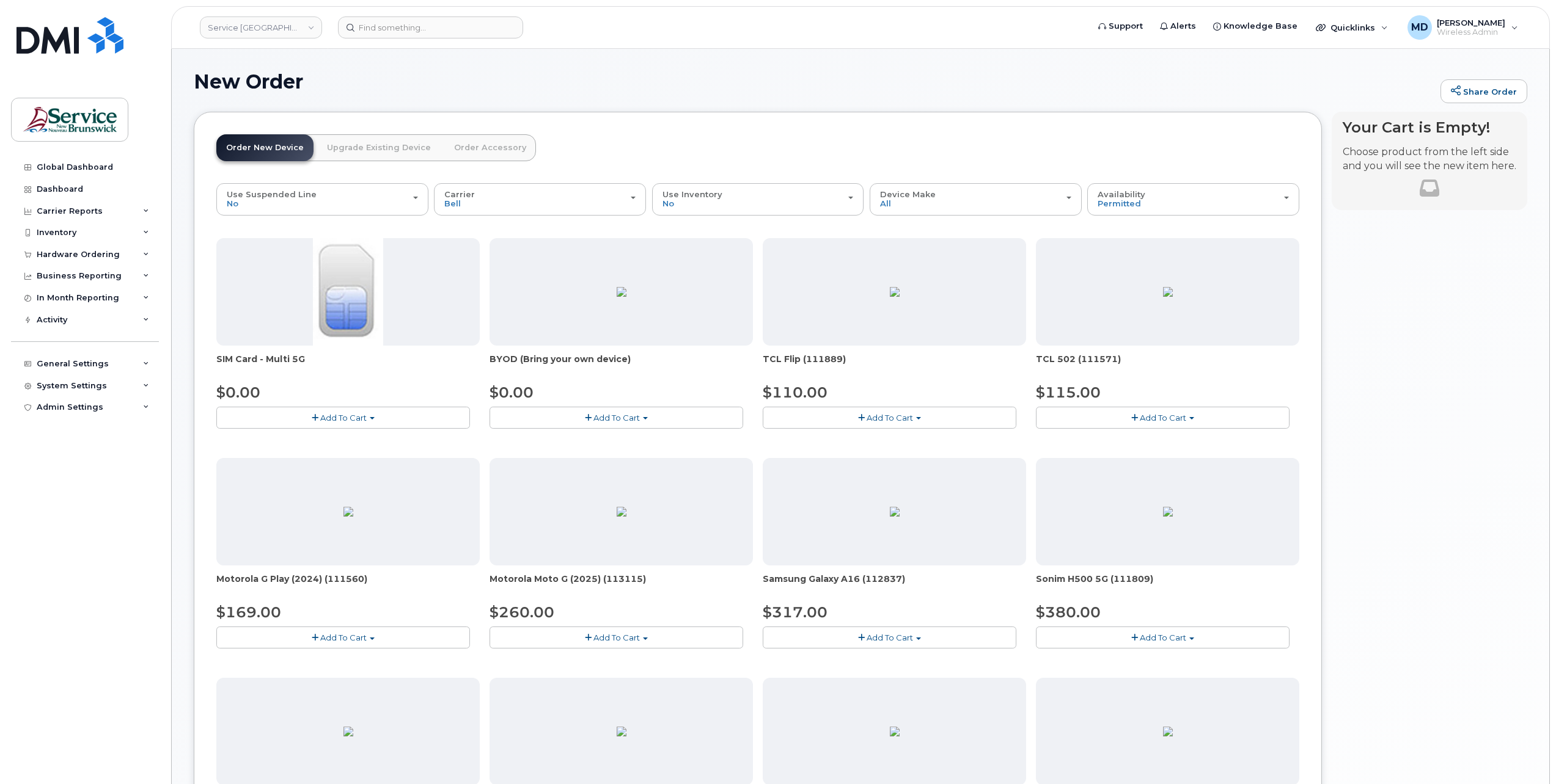
click at [642, 422] on button "Add To Cart" at bounding box center [616, 417] width 253 height 21
click at [573, 450] on link "$0.00 - 30-day activation" at bounding box center [555, 456] width 125 height 15
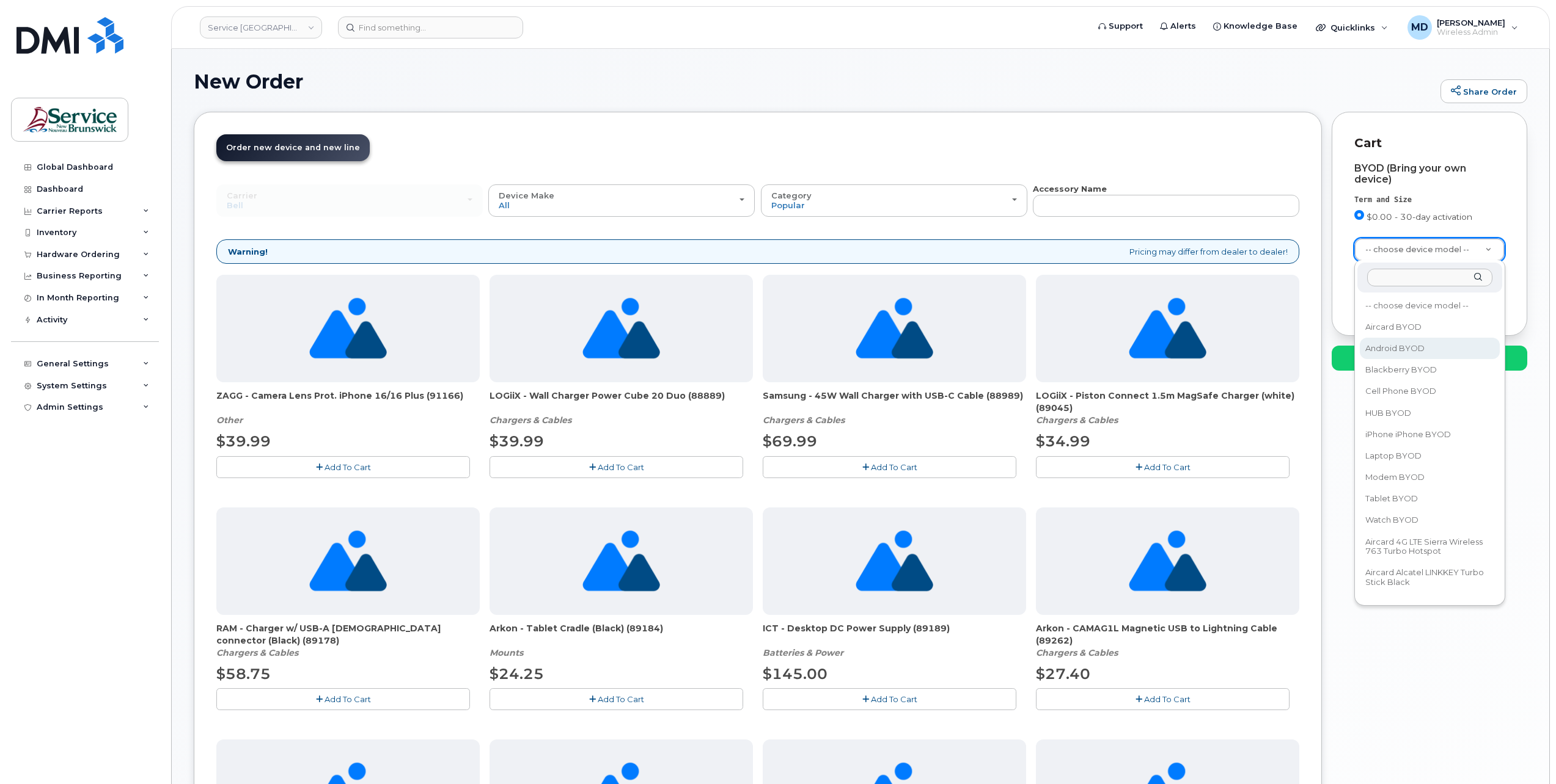
select select "2422"
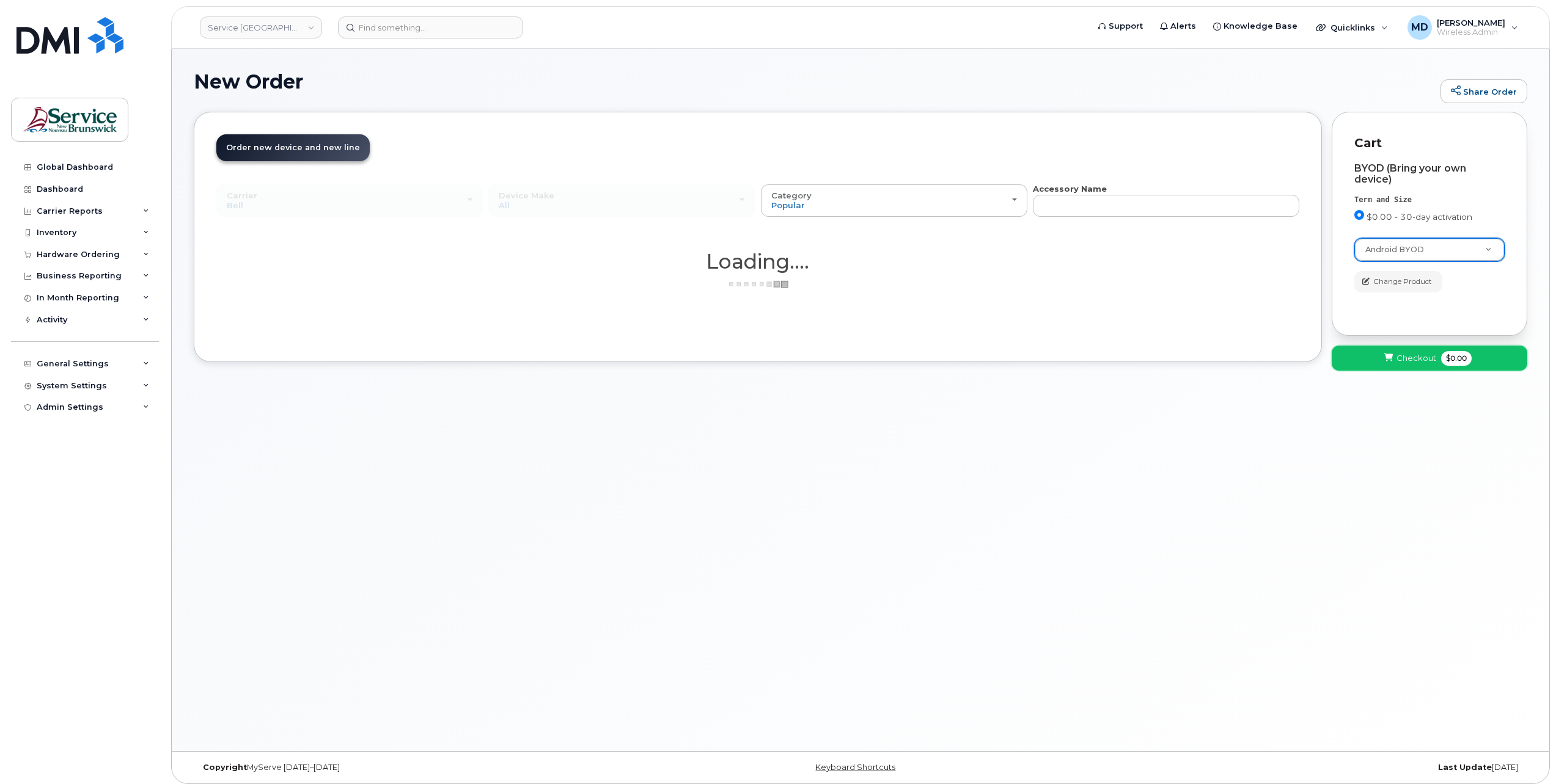
click at [1416, 363] on button "Checkout $0.00" at bounding box center [1430, 358] width 196 height 25
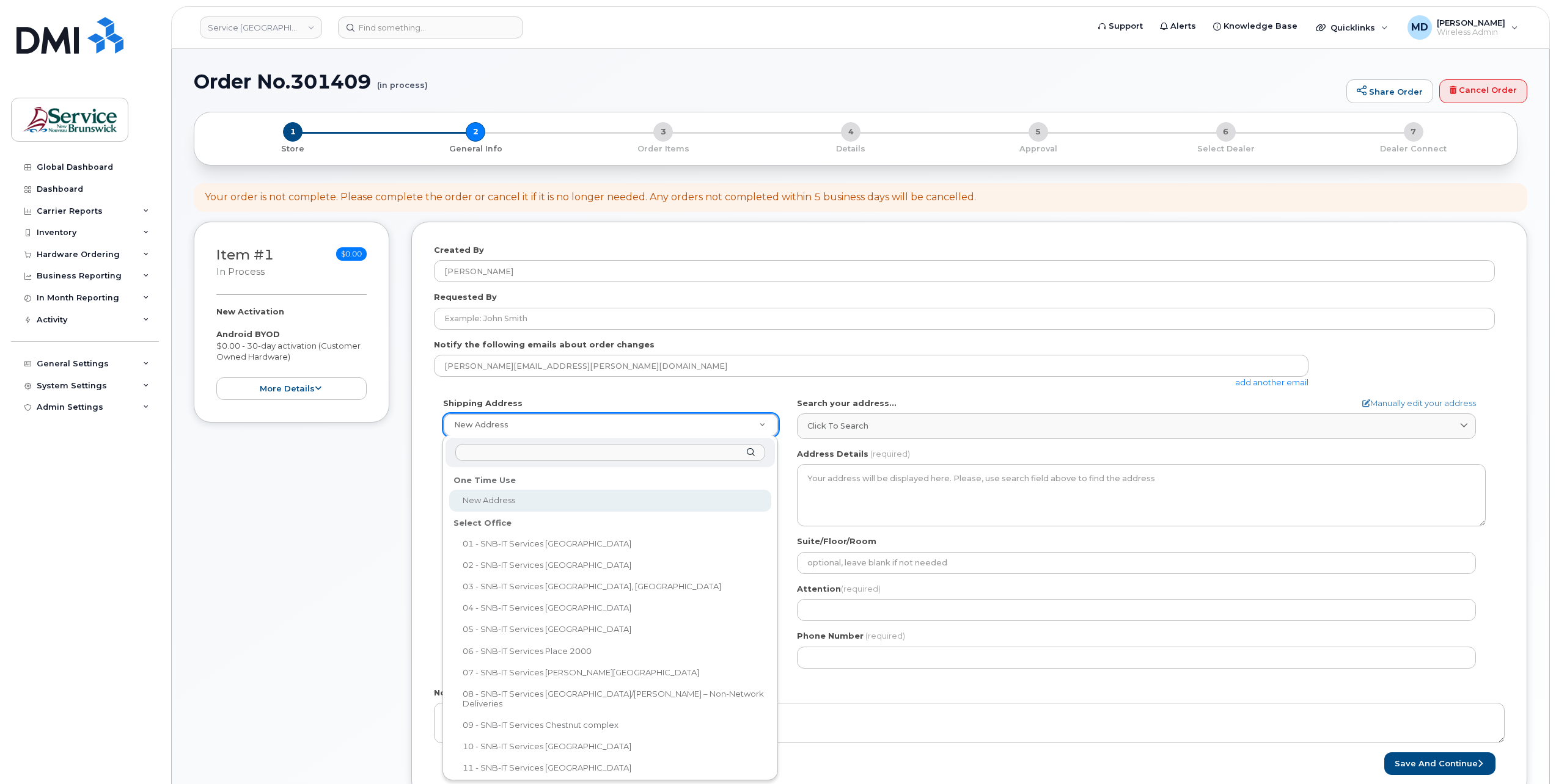
drag, startPoint x: 667, startPoint y: 428, endPoint x: 675, endPoint y: 452, distance: 25.3
select select
type textarea "[STREET_ADDRESS][PERSON_NAME]"
type input "[PERSON_NAME]"
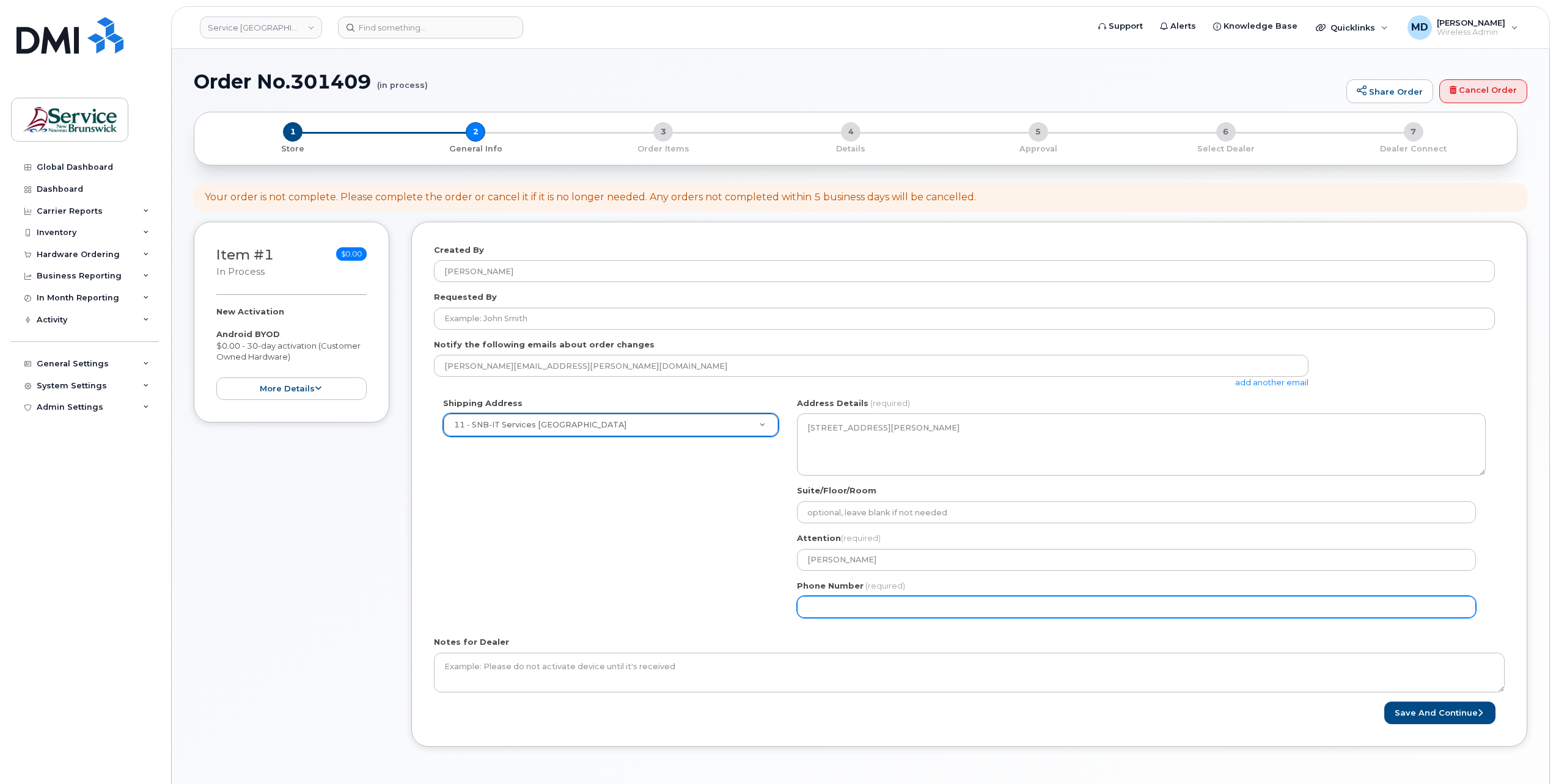
click at [897, 611] on input "Phone Number" at bounding box center [1136, 607] width 679 height 22
type input "5062615198"
select select
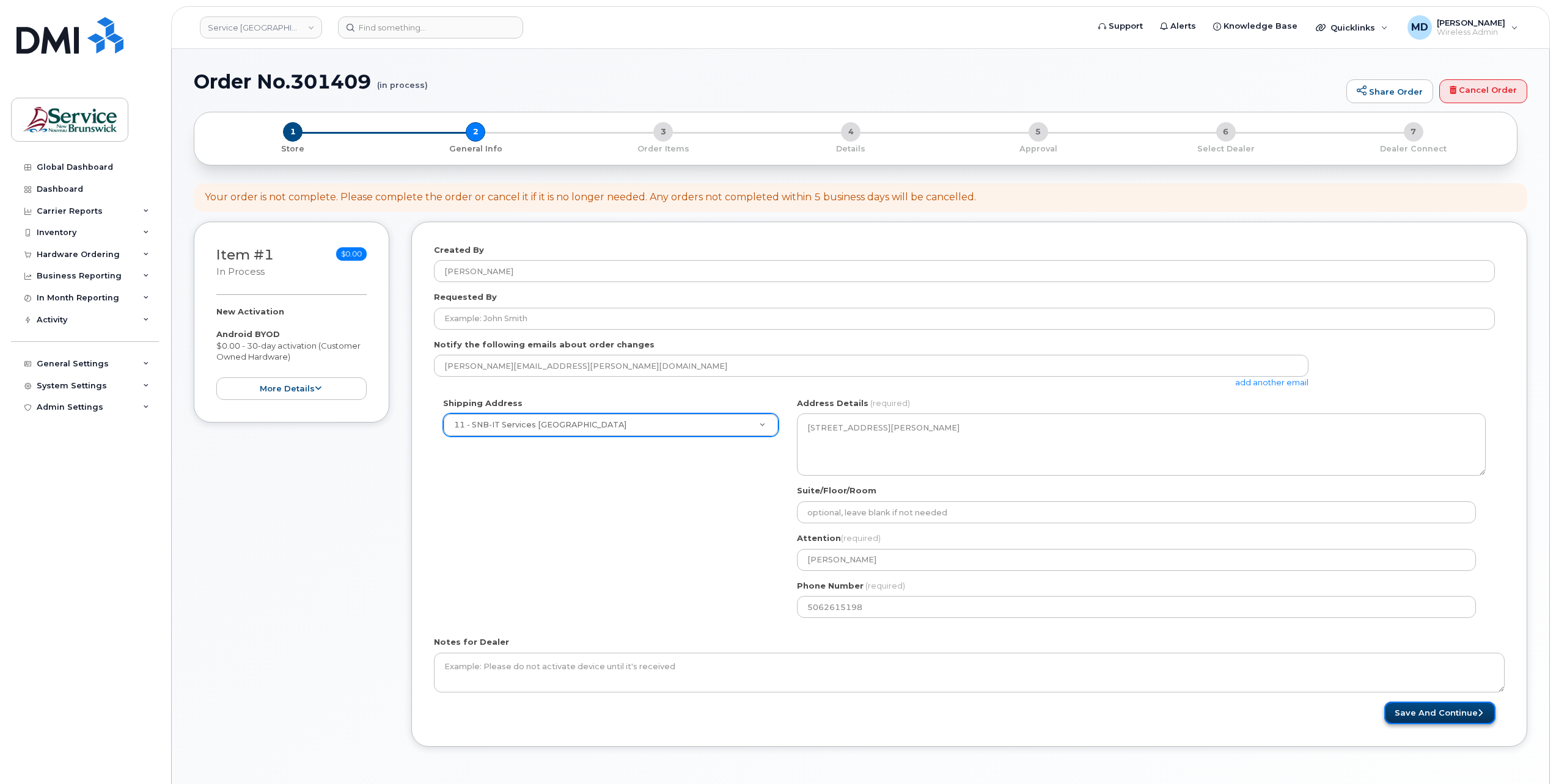
click at [1397, 713] on button "Save and Continue" at bounding box center [1440, 713] width 111 height 23
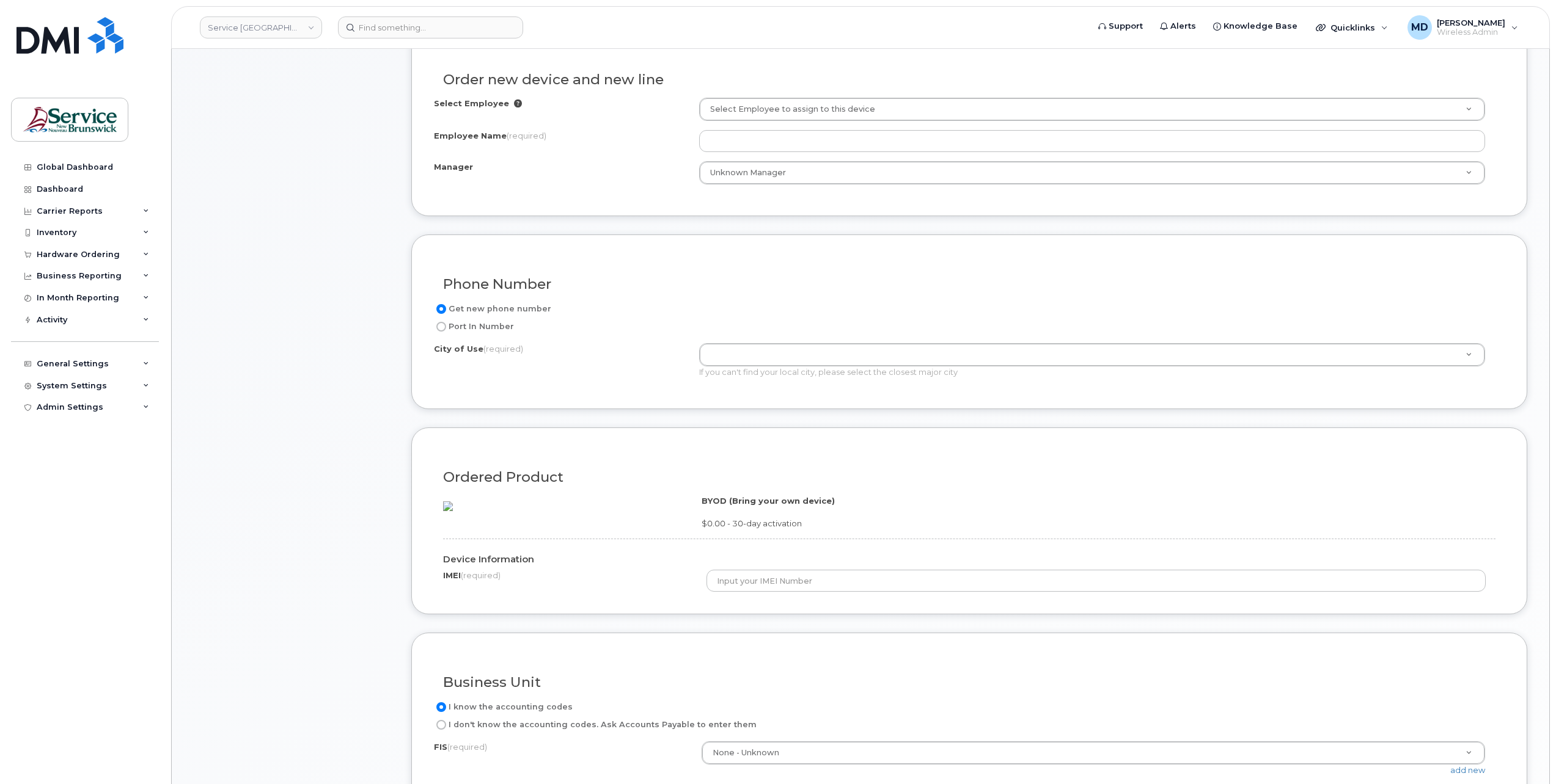
scroll to position [611, 0]
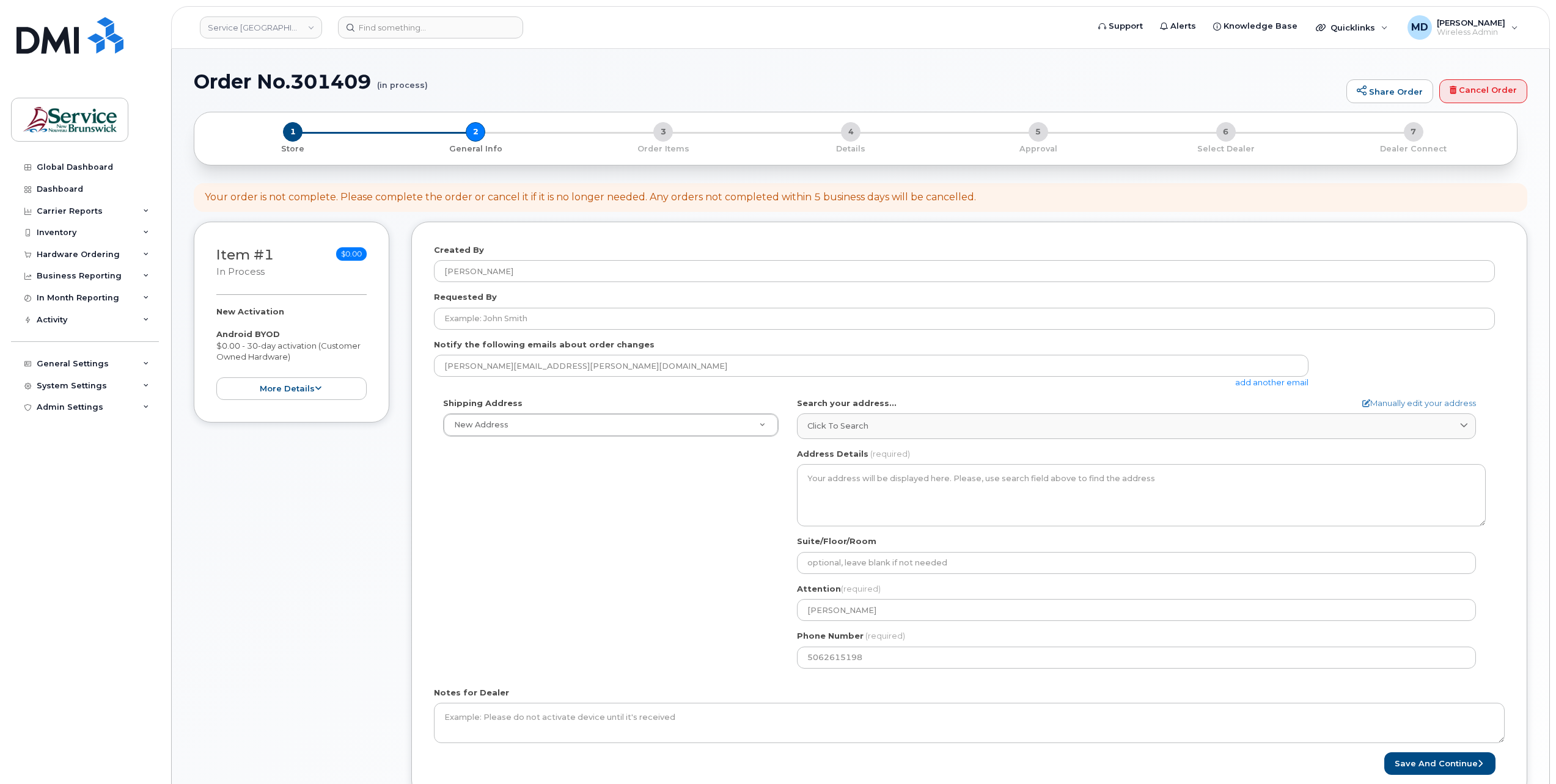
select select
drag, startPoint x: 1483, startPoint y: 99, endPoint x: 839, endPoint y: 44, distance: 646.3
click at [1483, 99] on link "Cancel Order" at bounding box center [1483, 92] width 88 height 25
